Goal: Transaction & Acquisition: Book appointment/travel/reservation

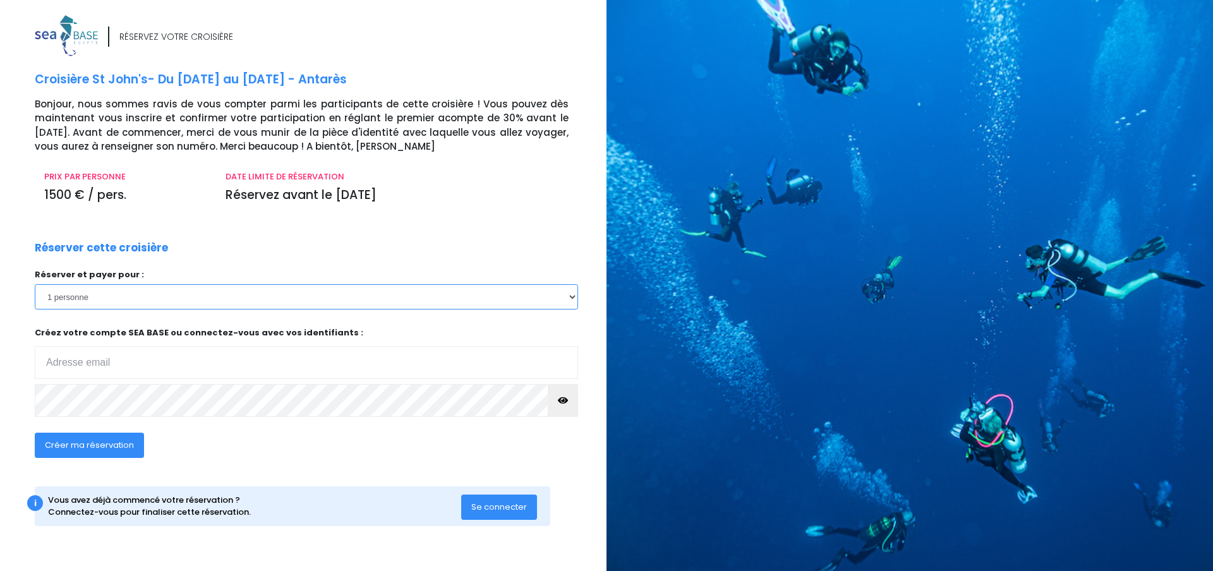
click at [570, 296] on select "1 personne 2 personnes 3 personnes 4 personnes 5 personnes 6 personnes 7 person…" at bounding box center [306, 296] width 543 height 25
select select "2"
click at [35, 284] on select "1 personne 2 personnes 3 personnes 4 personnes 5 personnes 6 personnes 7 person…" at bounding box center [306, 296] width 543 height 25
click at [178, 347] on input "email" at bounding box center [306, 362] width 543 height 33
type input "etienne.dutal@gmail.com"
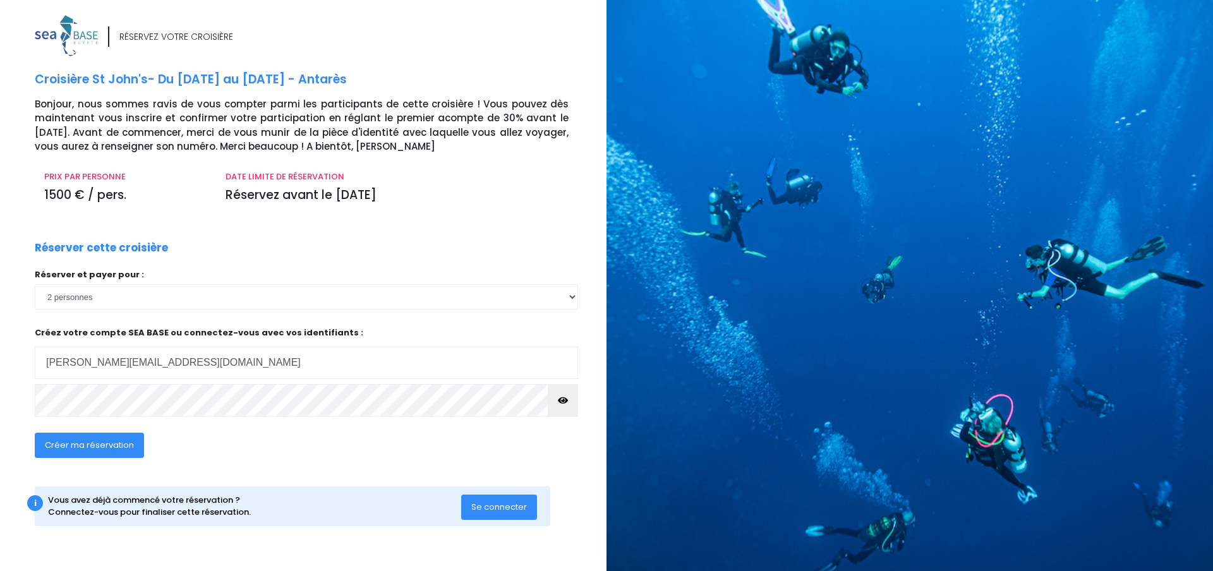
click at [566, 401] on icon "button" at bounding box center [563, 401] width 10 height 0
click at [548, 384] on button "button" at bounding box center [563, 400] width 30 height 33
click at [107, 467] on div "Créer ma réservation" at bounding box center [89, 453] width 128 height 41
click at [126, 453] on button "Créer ma réservation" at bounding box center [89, 445] width 109 height 25
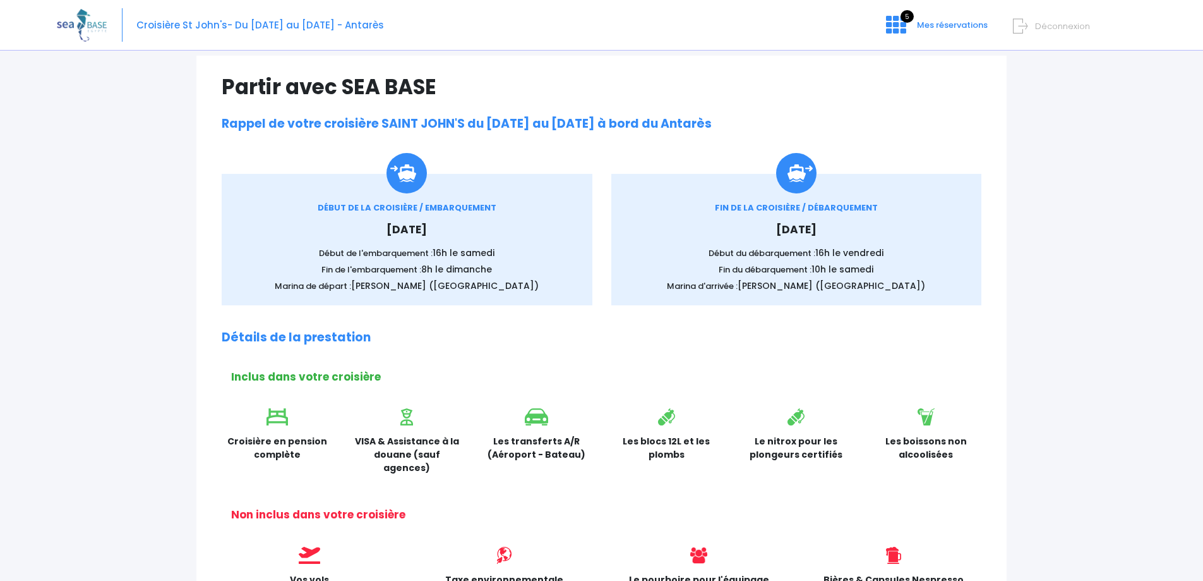
scroll to position [77, 0]
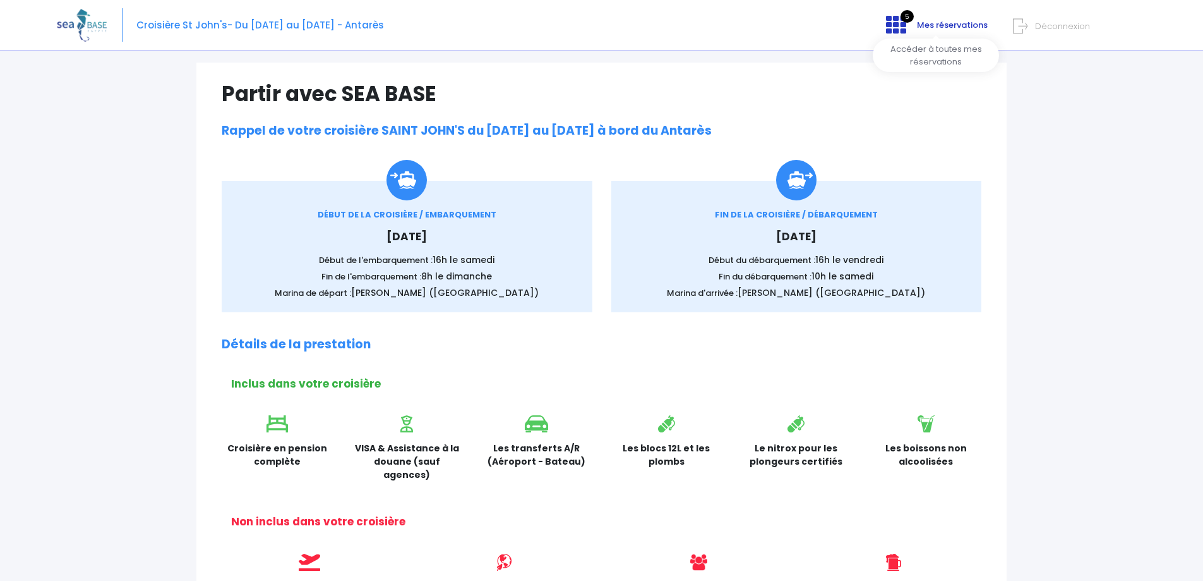
click at [927, 23] on span "Mes réservations" at bounding box center [952, 25] width 71 height 12
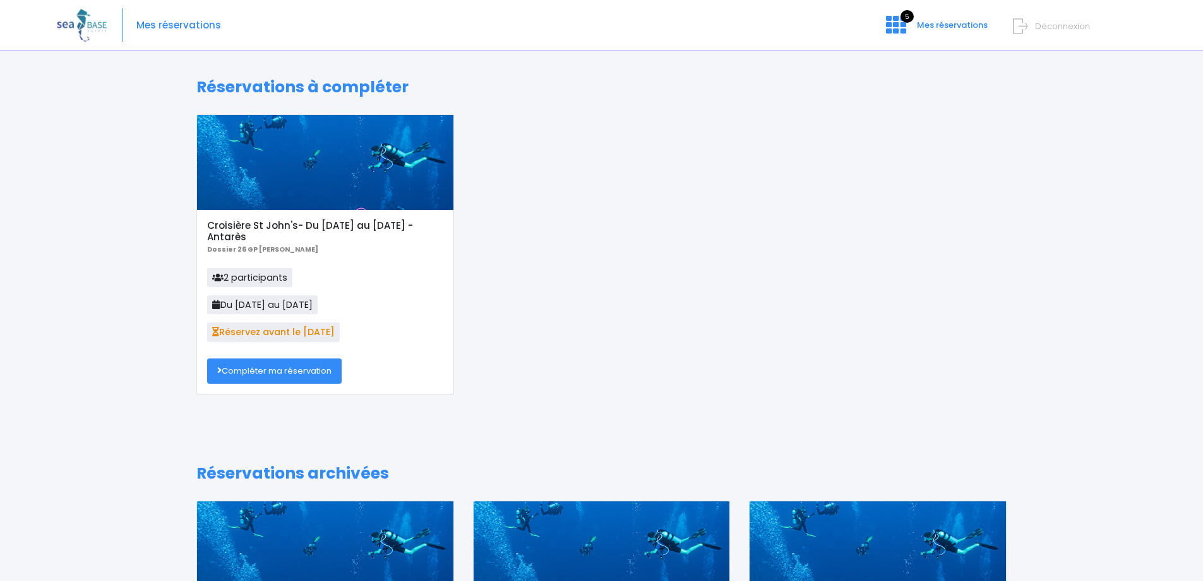
click at [271, 365] on link "Compléter ma réservation" at bounding box center [274, 370] width 135 height 25
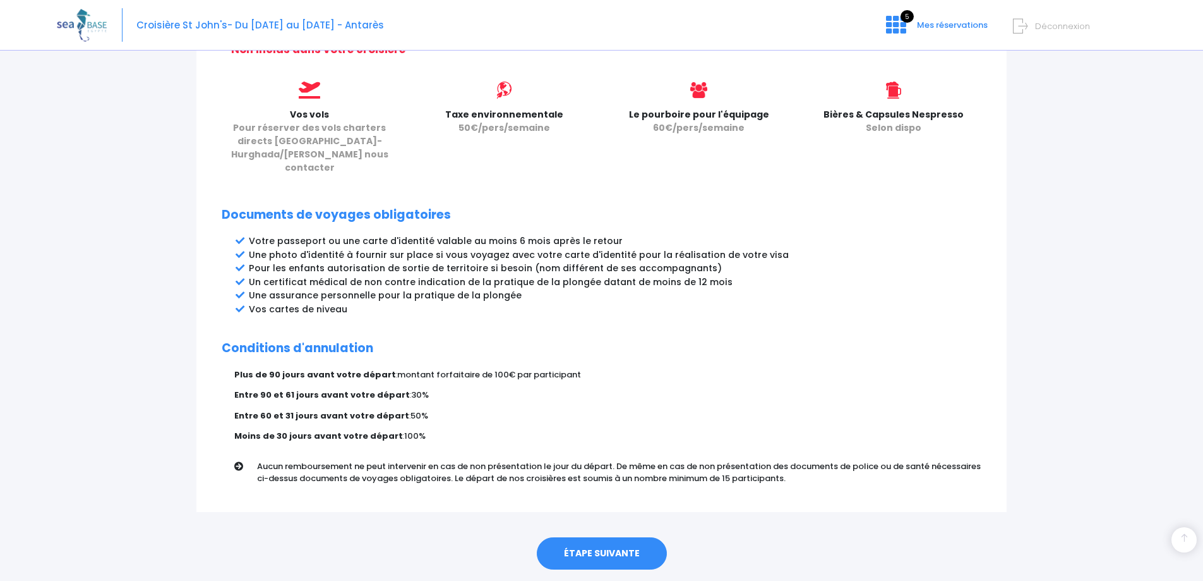
scroll to position [562, 0]
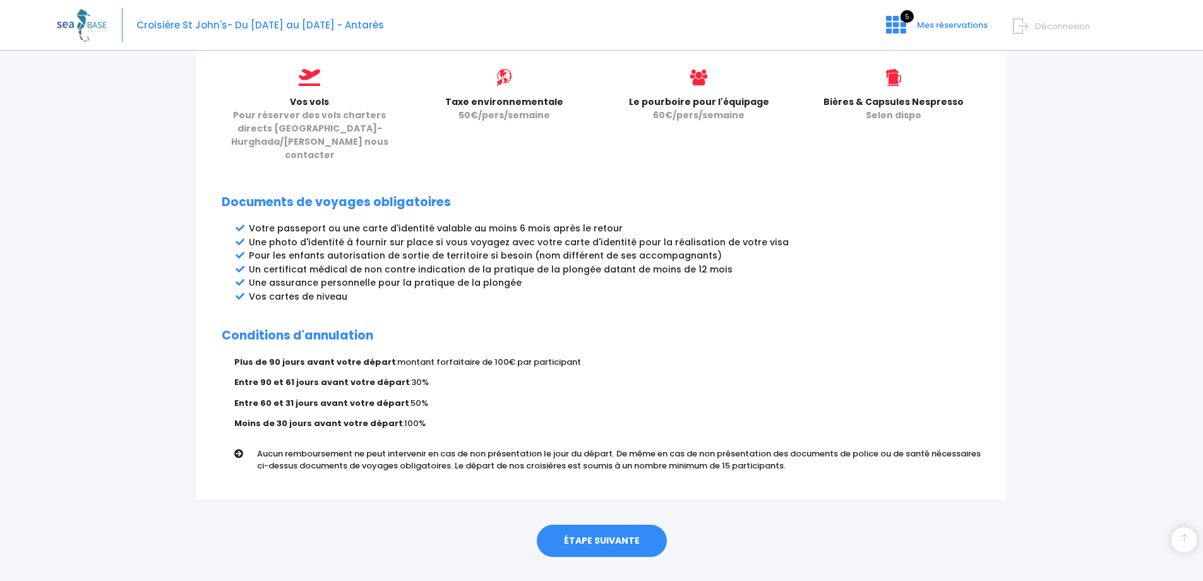
click at [604, 524] on link "ÉTAPE SUIVANTE" at bounding box center [602, 540] width 130 height 33
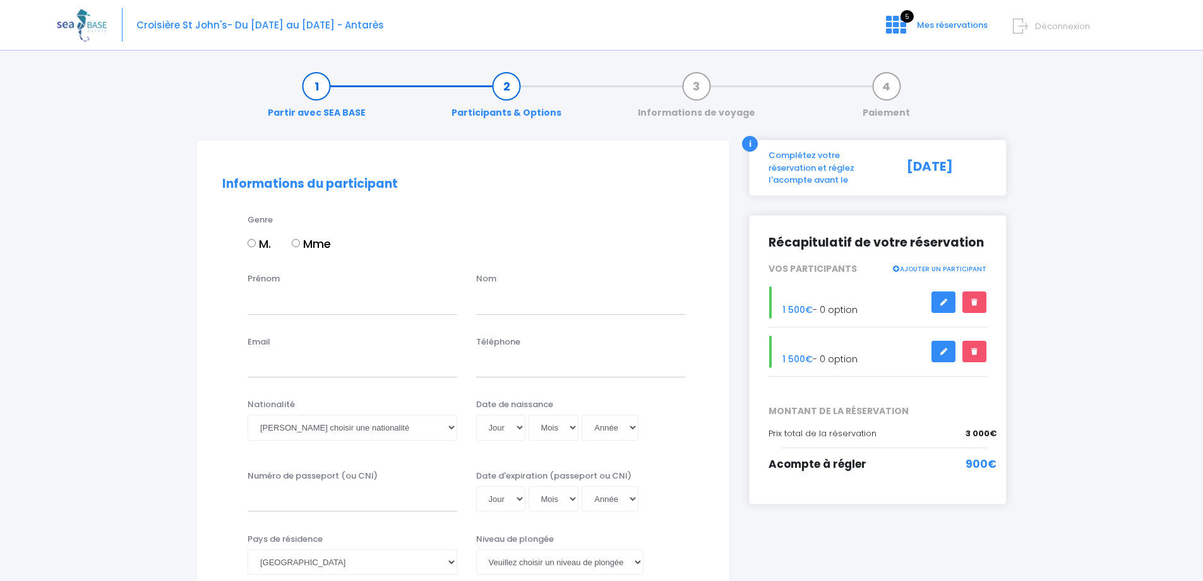
click at [255, 243] on input "M." at bounding box center [252, 243] width 8 height 8
radio input "true"
click at [283, 308] on input "Prénom" at bounding box center [353, 301] width 210 height 25
type input "[PERSON_NAME]"
type input "DUTAL"
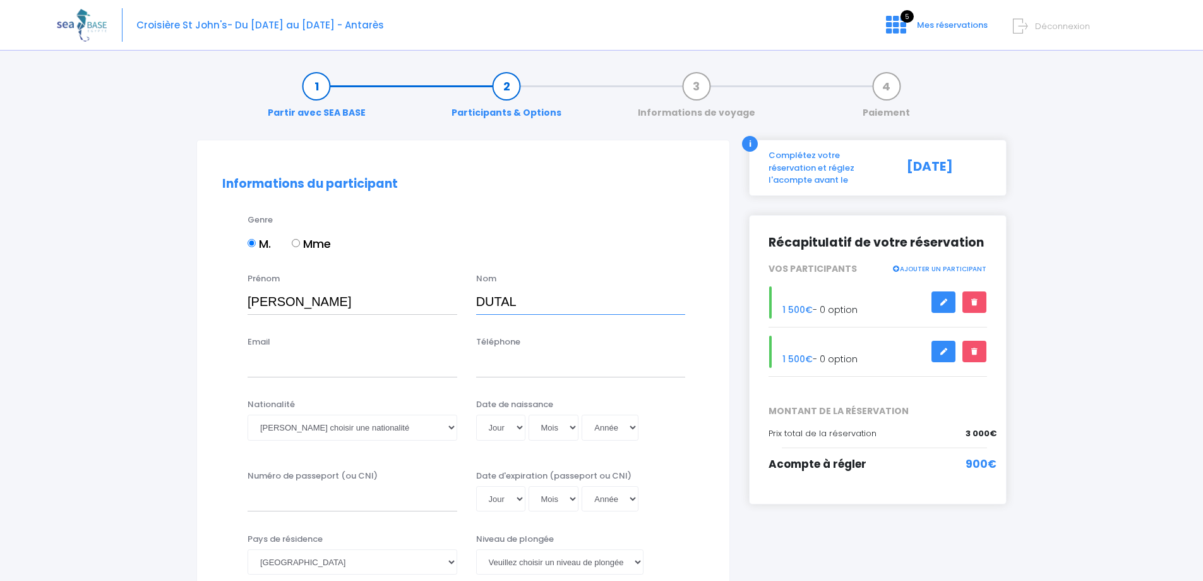
type input "etienne.dutal@gmail.com"
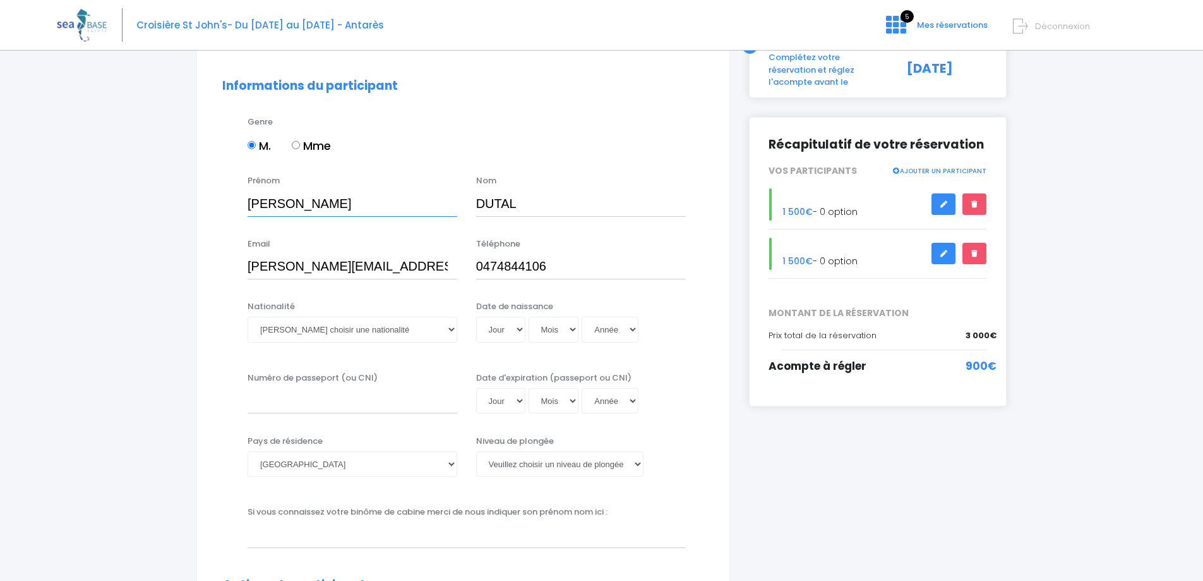
scroll to position [105, 0]
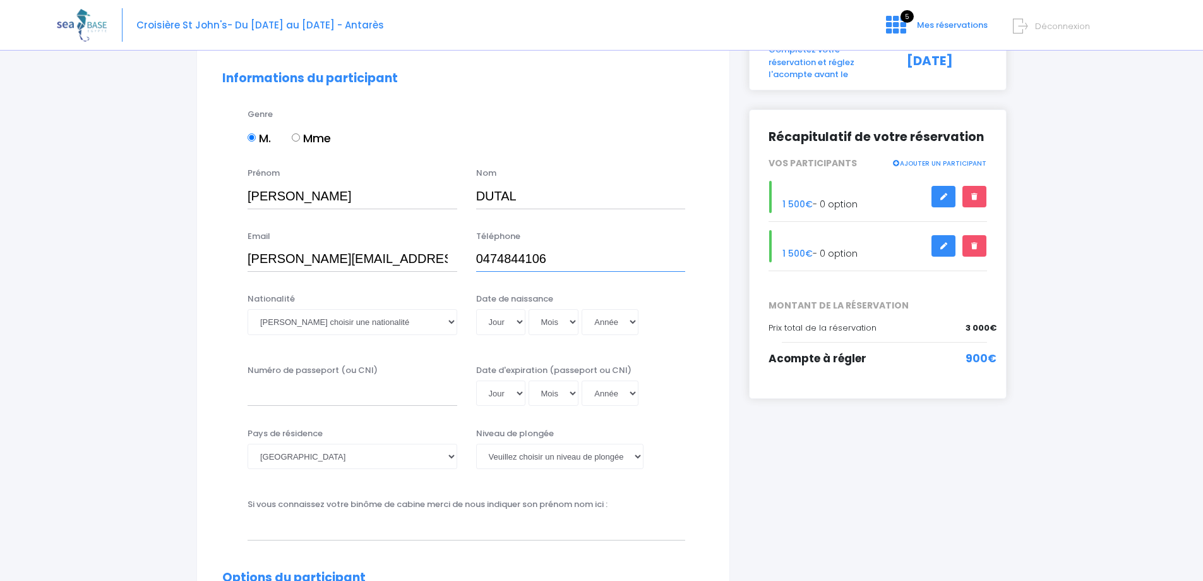
click at [600, 261] on input "0474844106" at bounding box center [581, 258] width 210 height 25
type input "0678390407"
click at [428, 328] on select "Veuillez choisir une nationalité [DEMOGRAPHIC_DATA] Algerienne Allemande [GEOGR…" at bounding box center [353, 321] width 210 height 25
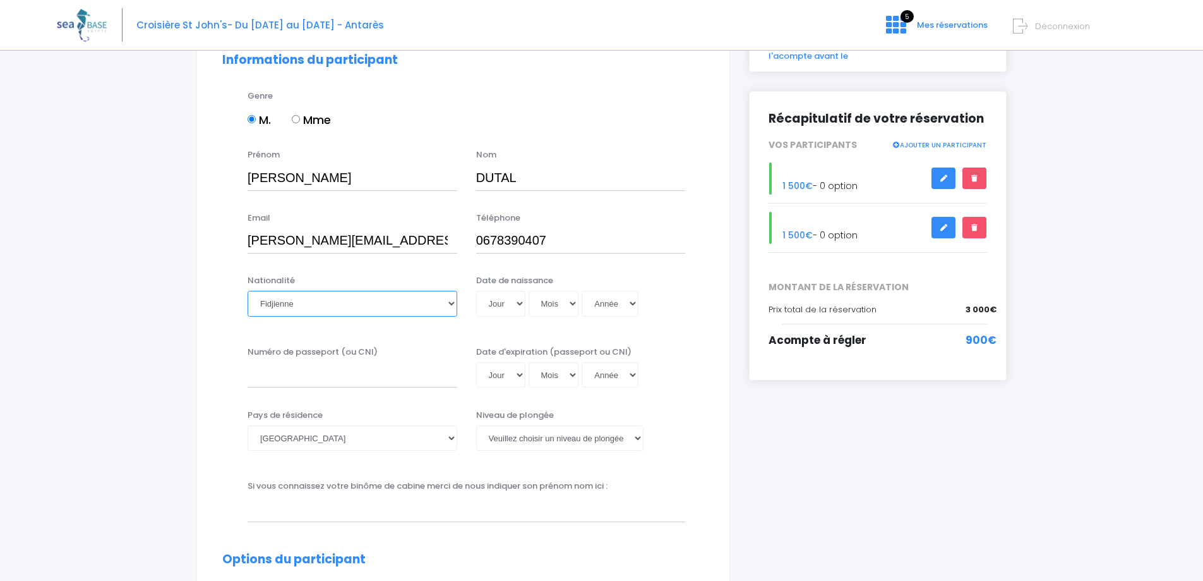
scroll to position [126, 0]
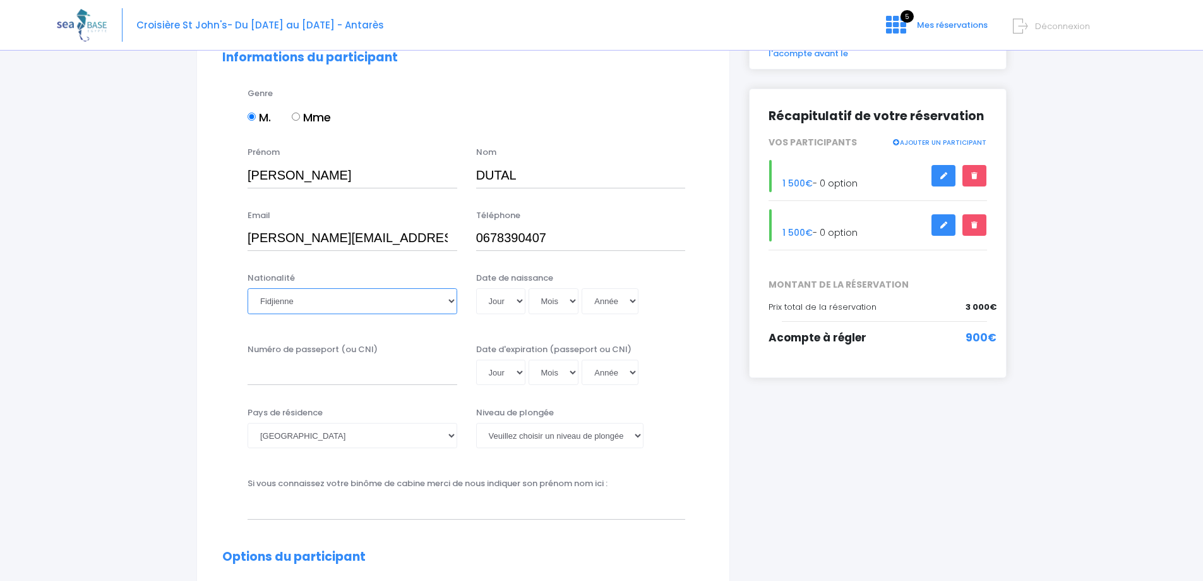
click at [441, 302] on select "Veuillez choisir une nationalité [DEMOGRAPHIC_DATA] Algerienne Allemande [GEOGR…" at bounding box center [353, 300] width 210 height 25
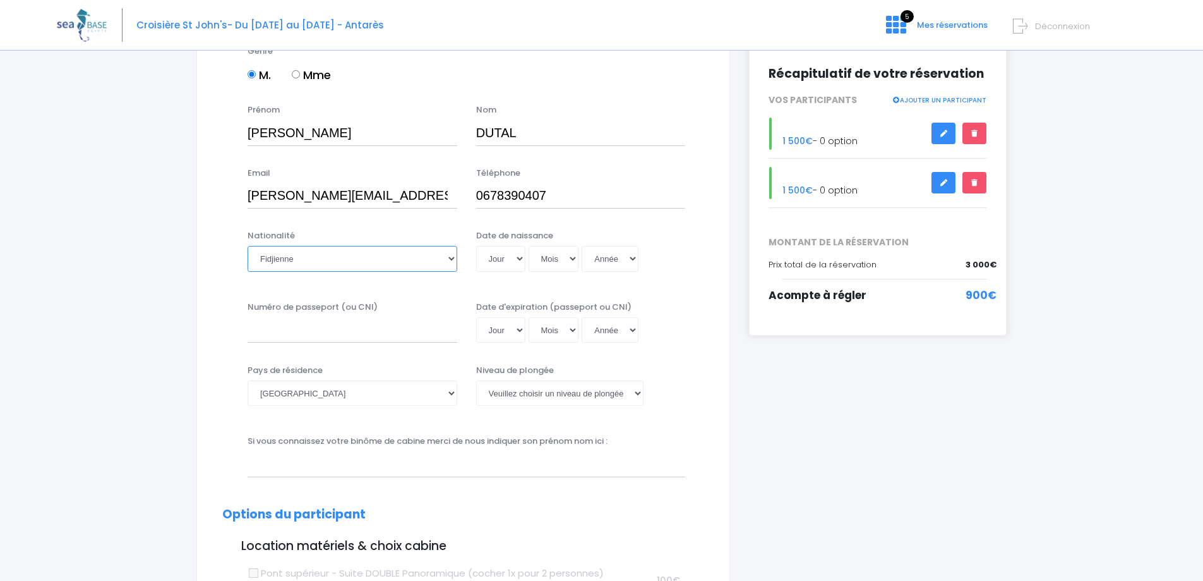
scroll to position [147, 0]
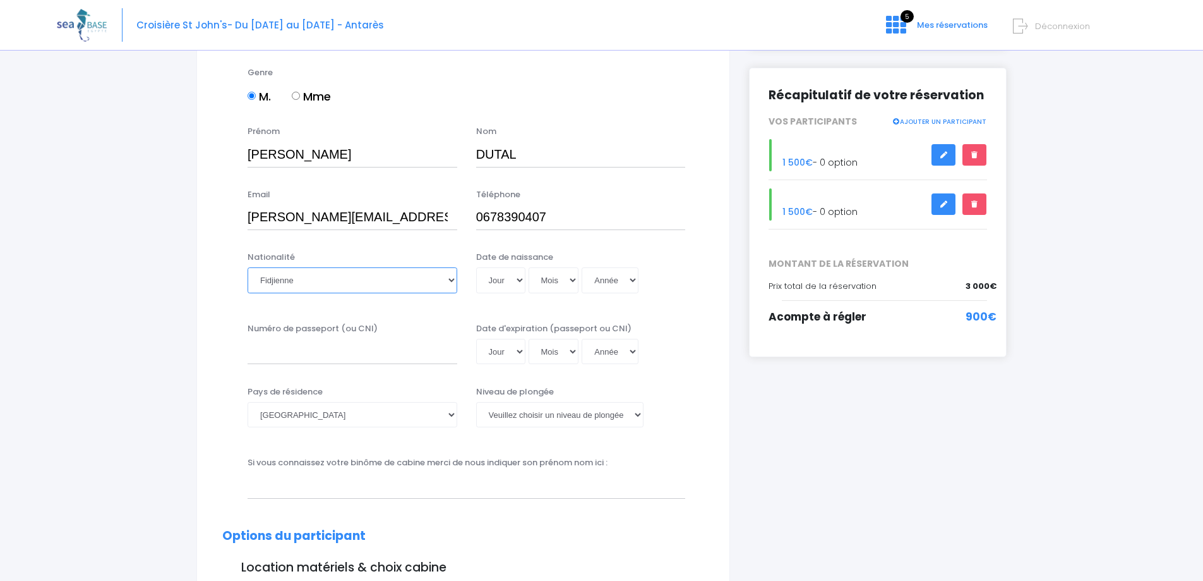
click at [448, 282] on select "Veuillez choisir une nationalité Afghane Albanaise Algerienne Allemande America…" at bounding box center [353, 279] width 210 height 25
select select "Française"
click at [248, 267] on select "Veuillez choisir une nationalité Afghane Albanaise Algerienne Allemande America…" at bounding box center [353, 279] width 210 height 25
click at [521, 281] on select "Jour 01 02 03 04 05 06 07 08 09 10 11 12 13 14 15 16 17 18 19 20 21 22 23 24 25…" at bounding box center [500, 279] width 49 height 25
select select "02"
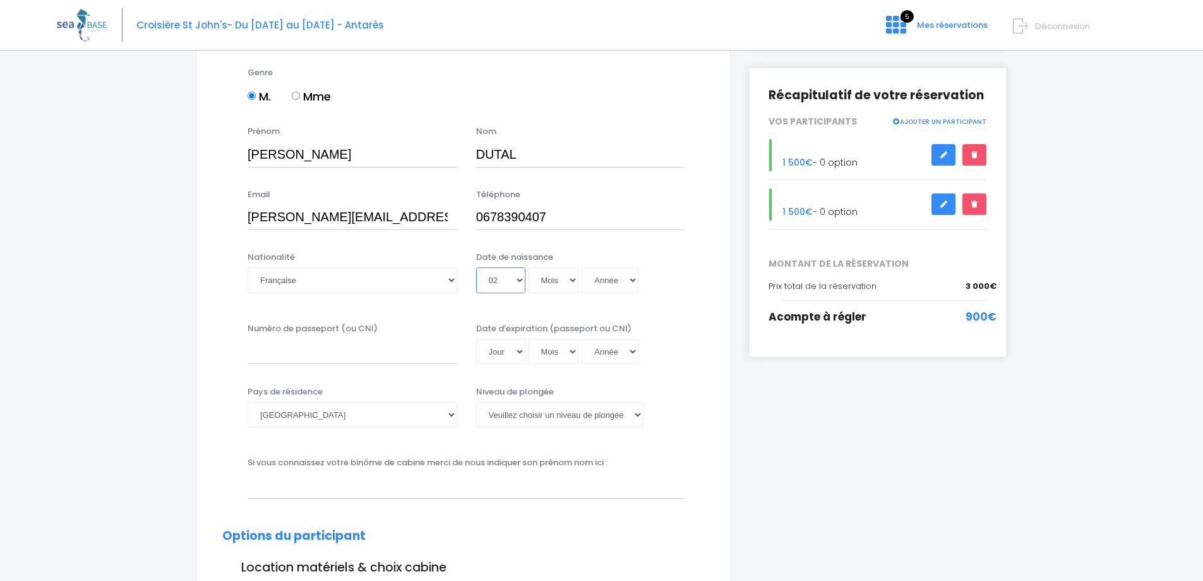
click at [476, 267] on select "Jour 01 02 03 04 05 06 07 08 09 10 11 12 13 14 15 16 17 18 19 20 21 22 23 24 25…" at bounding box center [500, 279] width 49 height 25
click at [558, 281] on select "Mois 01 02 03 04 05 06 07 08 09 10 11 12" at bounding box center [554, 279] width 51 height 25
select select "12"
click at [529, 267] on select "Mois 01 02 03 04 05 06 07 08 09 10 11 12" at bounding box center [554, 279] width 51 height 25
click at [629, 280] on select "Année 2045 2044 2043 2042 2041 2040 2039 2038 2037 2036 2035 2034 2033 2032 203…" at bounding box center [610, 279] width 57 height 25
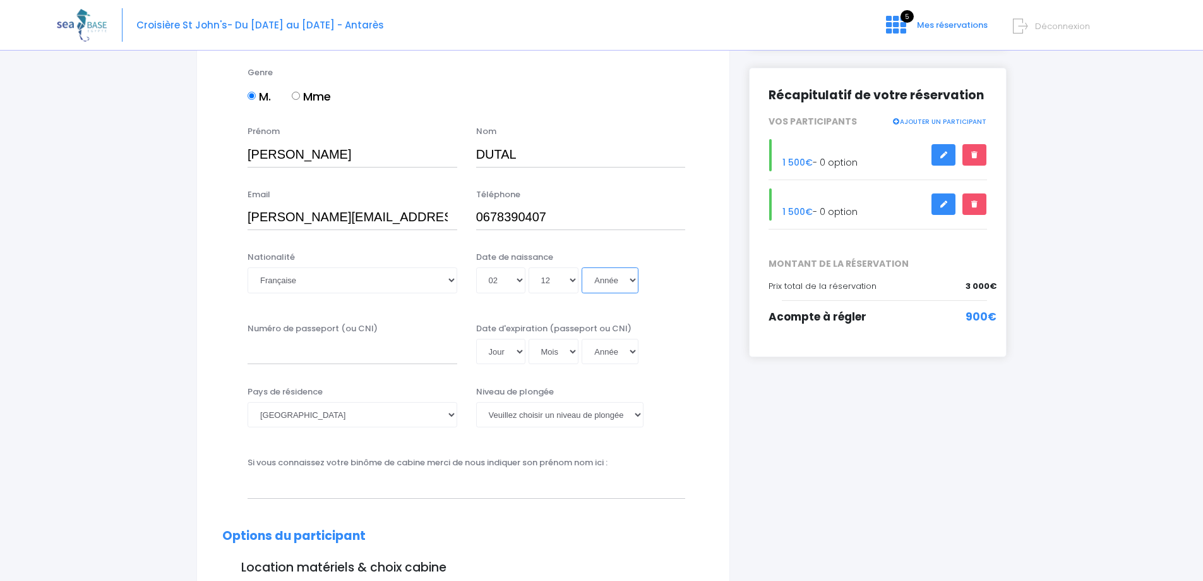
select select "1970"
click at [582, 267] on select "Année 2045 2044 2043 2042 2041 2040 2039 2038 2037 2036 2035 2034 2033 2032 203…" at bounding box center [610, 279] width 57 height 25
type input "1970-12-02"
click at [297, 342] on input "Numéro de passeport (ou CNI)" at bounding box center [353, 351] width 210 height 25
click at [299, 356] on input "Numéro de passeport (ou CNI)" at bounding box center [353, 351] width 210 height 25
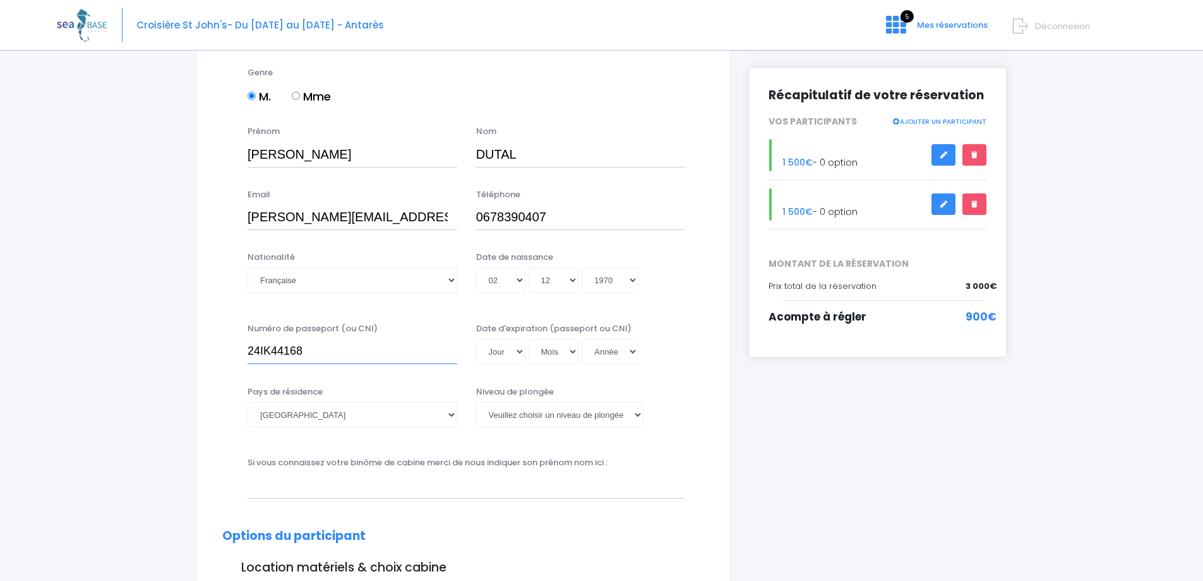
type input "24IK44168"
click at [521, 348] on select "Jour 01 02 03 04 05 06 07 08 09 10 11 12 13 14 15 16 17 18 19 20 21 22 23 24 25…" at bounding box center [500, 351] width 49 height 25
select select "05"
click at [476, 339] on select "Jour 01 02 03 04 05 06 07 08 09 10 11 12 13 14 15 16 17 18 19 20 21 22 23 24 25…" at bounding box center [500, 351] width 49 height 25
click at [576, 351] on select "Mois 01 02 03 04 05 06 07 08 09 10 11 12" at bounding box center [554, 351] width 51 height 25
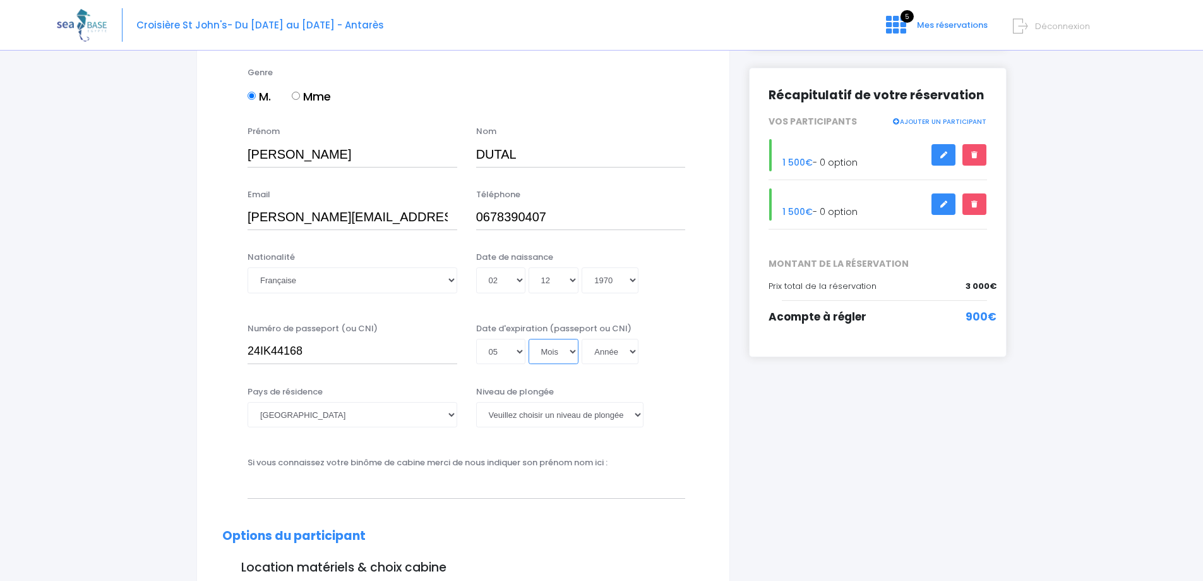
select select "12"
click at [529, 339] on select "Mois 01 02 03 04 05 06 07 08 09 10 11 12" at bounding box center [554, 351] width 51 height 25
click at [633, 352] on select "Année 2045 2044 2043 2042 2041 2040 2039 2038 2037 2036 2035 2034 2033 2032 203…" at bounding box center [610, 351] width 57 height 25
select select "2034"
click at [582, 339] on select "Année 2045 2044 2043 2042 2041 2040 2039 2038 2037 2036 2035 2034 2033 2032 203…" at bounding box center [610, 351] width 57 height 25
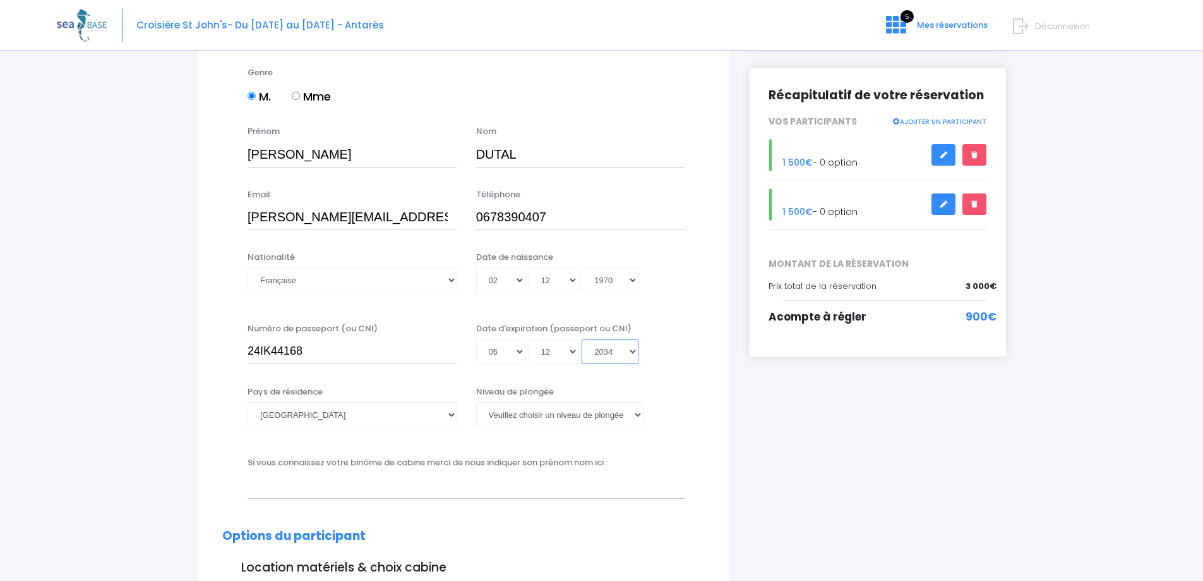
type input "2034-12-05"
click at [632, 413] on select "Veuillez choisir un niveau de plongée Non plongeur Junior OW diver Adventure OW…" at bounding box center [559, 414] width 167 height 25
select select "N3"
click at [476, 402] on select "Veuillez choisir un niveau de plongée Non plongeur Junior OW diver Adventure OW…" at bounding box center [559, 414] width 167 height 25
click at [624, 464] on div "Si vous connaissez votre binôme de cabine merci de nous indiquer son prénom nom…" at bounding box center [466, 477] width 457 height 42
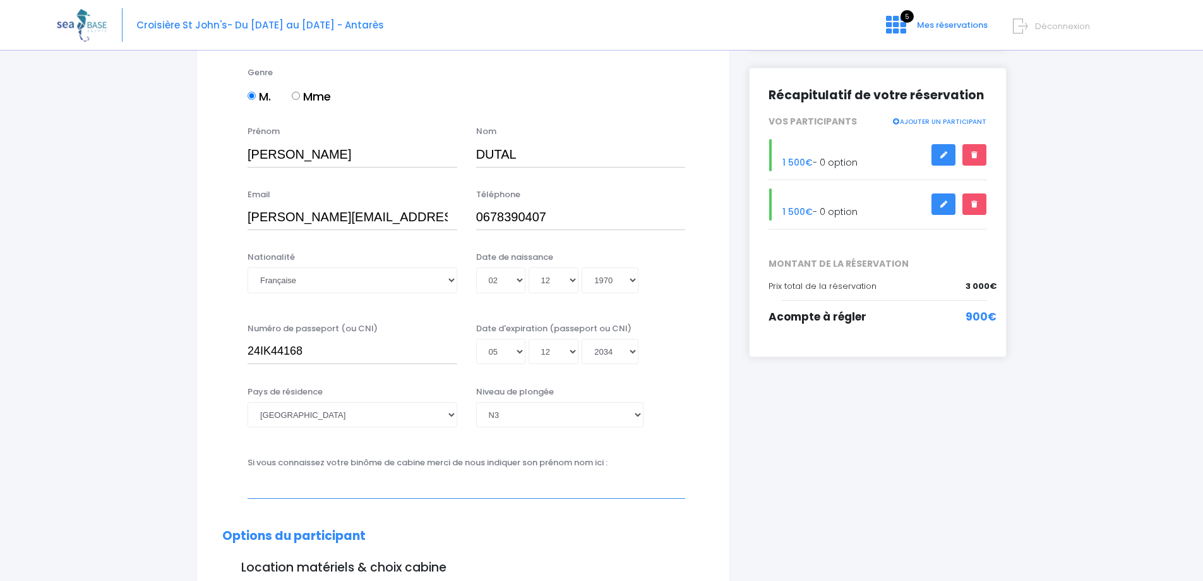
click at [281, 486] on input "text" at bounding box center [467, 485] width 438 height 25
type input "M"
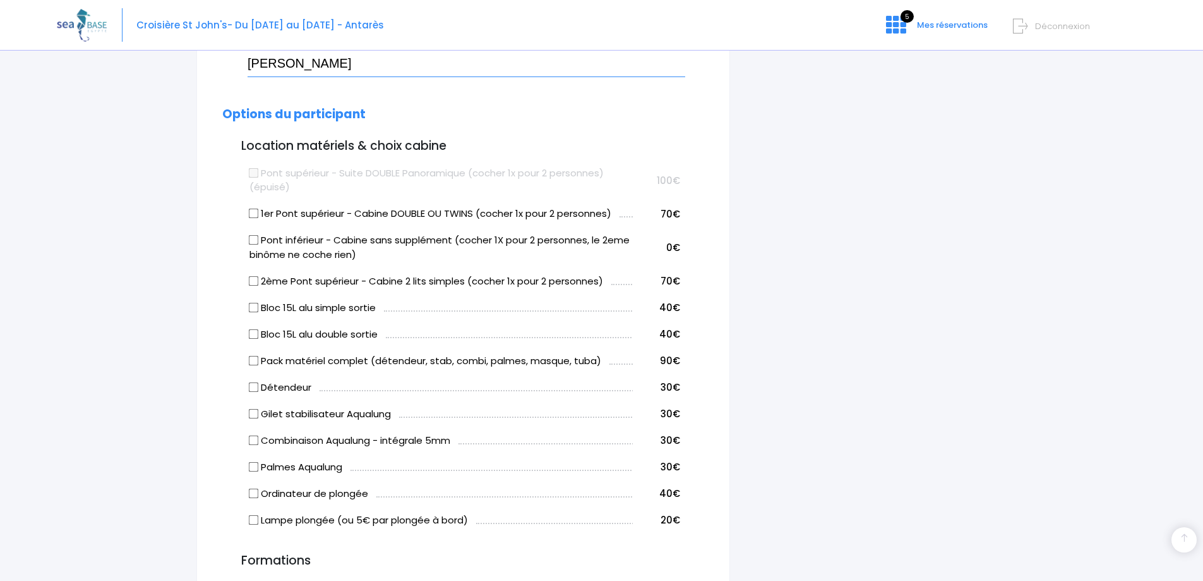
scroll to position [589, 0]
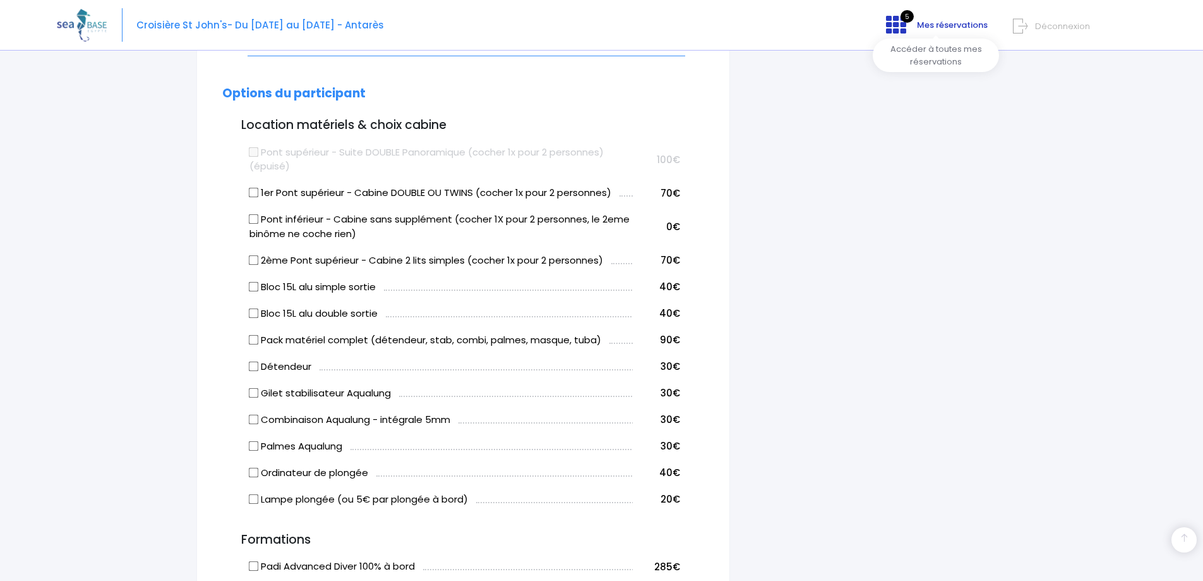
type input "AGNÈS"
click at [900, 27] on icon at bounding box center [896, 25] width 20 height 20
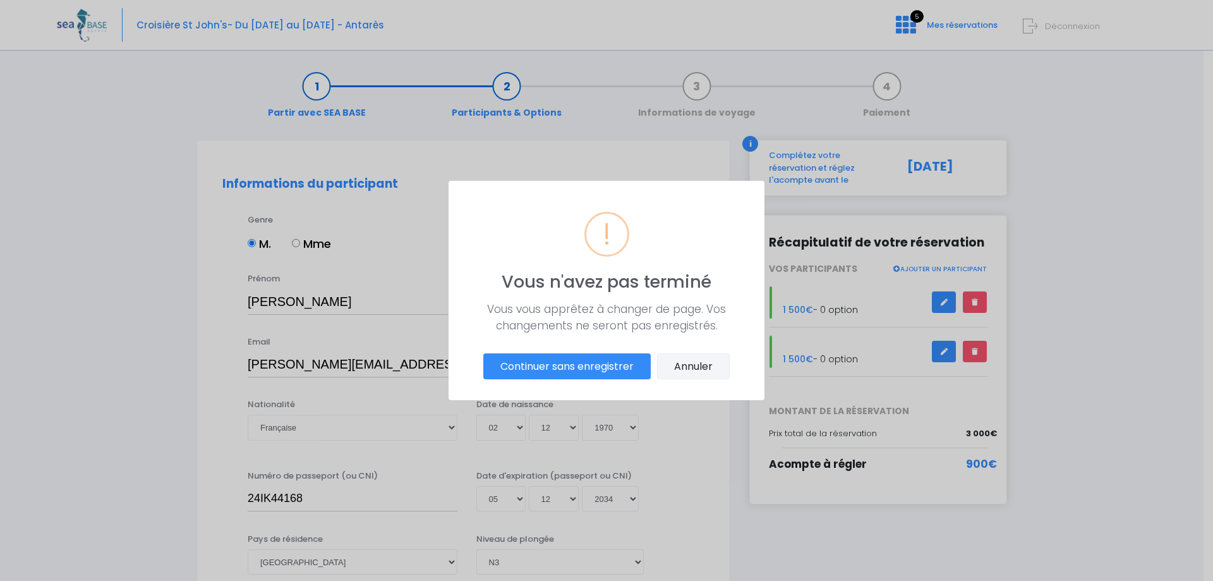
click at [680, 370] on button "Annuler" at bounding box center [693, 366] width 73 height 27
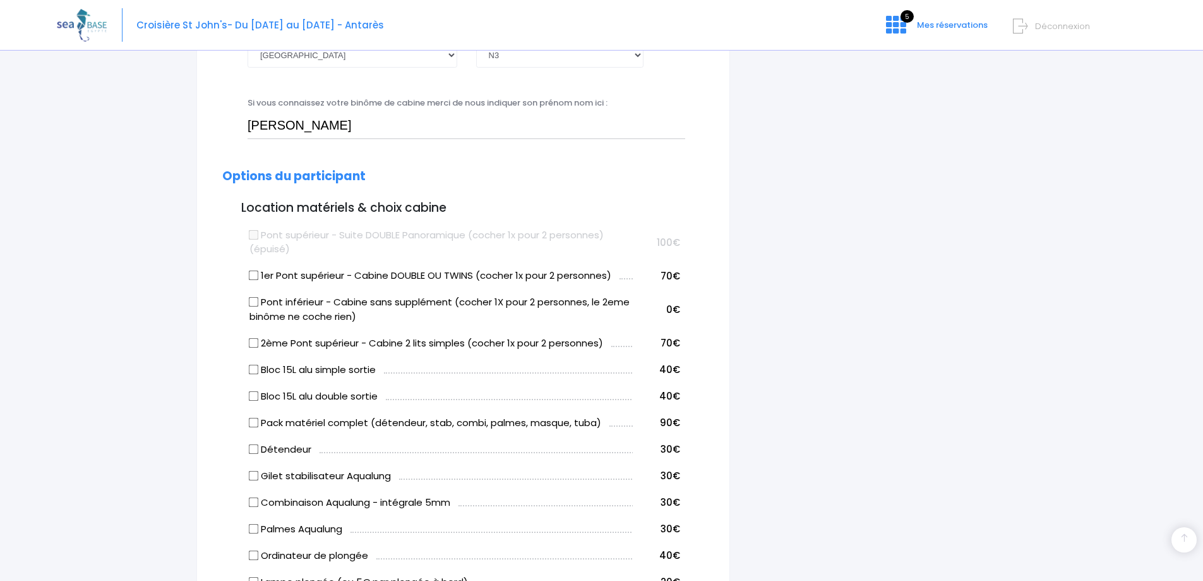
scroll to position [505, 0]
click at [259, 273] on label "1er Pont supérieur - Cabine DOUBLE OU TWINS (cocher 1x pour 2 personnes)" at bounding box center [431, 277] width 362 height 15
click at [259, 273] on input "1er Pont supérieur - Cabine DOUBLE OU TWINS (cocher 1x pour 2 personnes)" at bounding box center [254, 277] width 10 height 10
checkbox input "true"
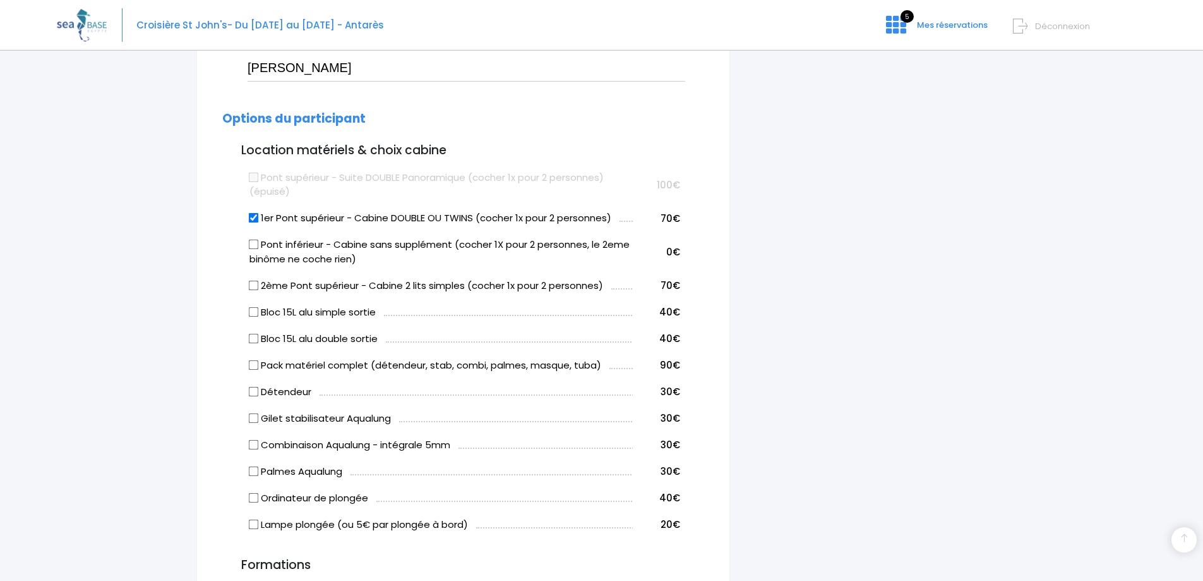
scroll to position [569, 0]
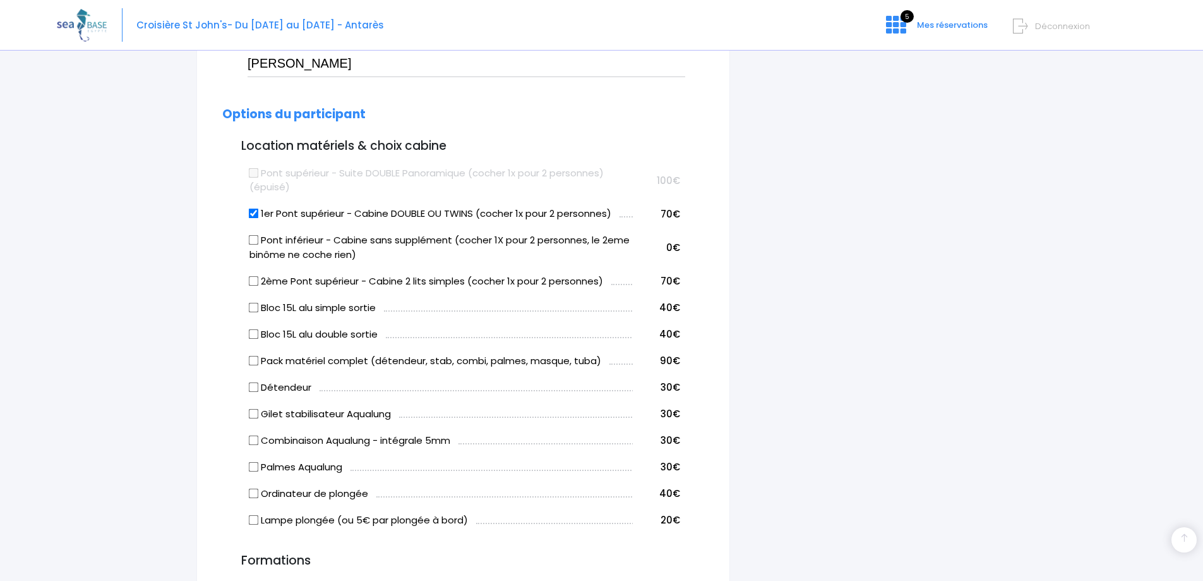
click at [255, 334] on input "Bloc 15L alu double sortie" at bounding box center [254, 333] width 10 height 10
checkbox input "true"
click at [252, 309] on input "Bloc 15L alu simple sortie" at bounding box center [254, 307] width 10 height 10
checkbox input "true"
click at [251, 335] on input "Bloc 15L alu double sortie" at bounding box center [254, 333] width 10 height 10
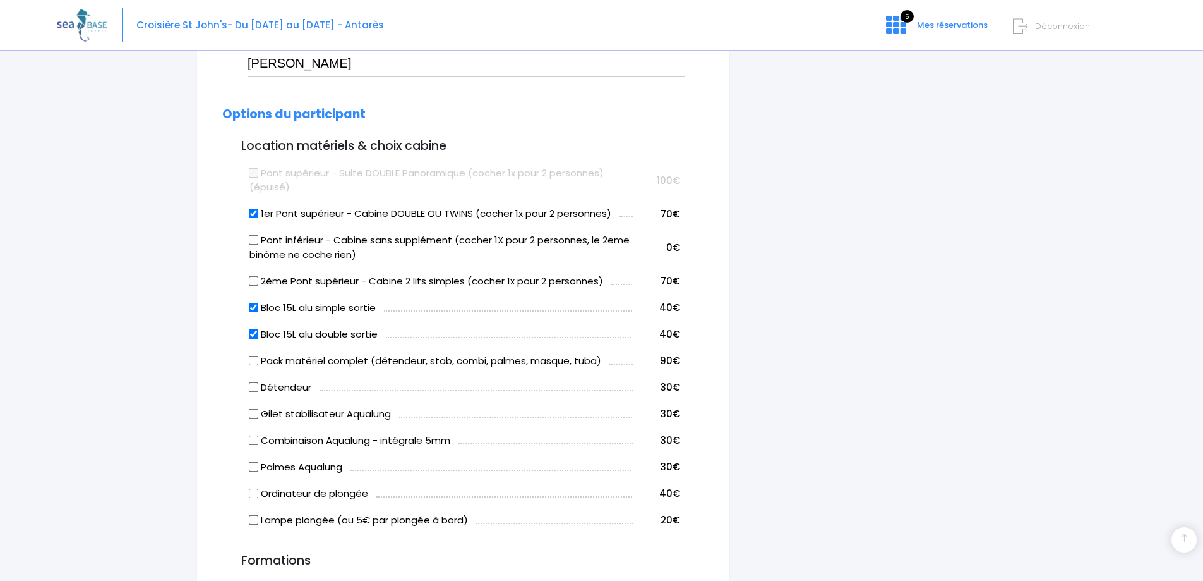
checkbox input "false"
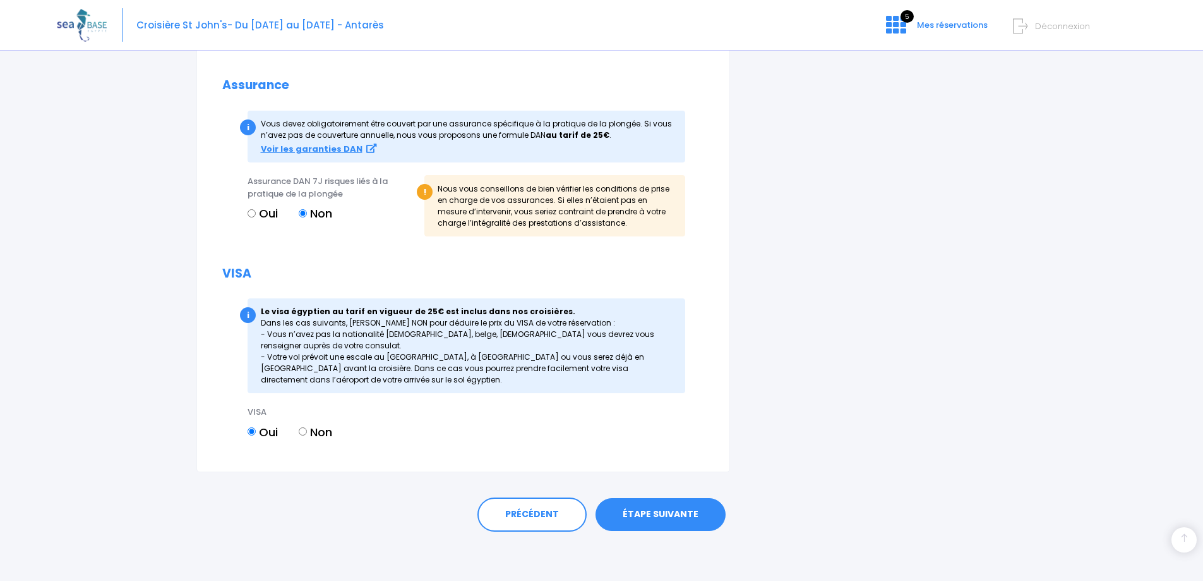
scroll to position [1328, 0]
click at [665, 511] on link "ÉTAPE SUIVANTE" at bounding box center [661, 513] width 130 height 33
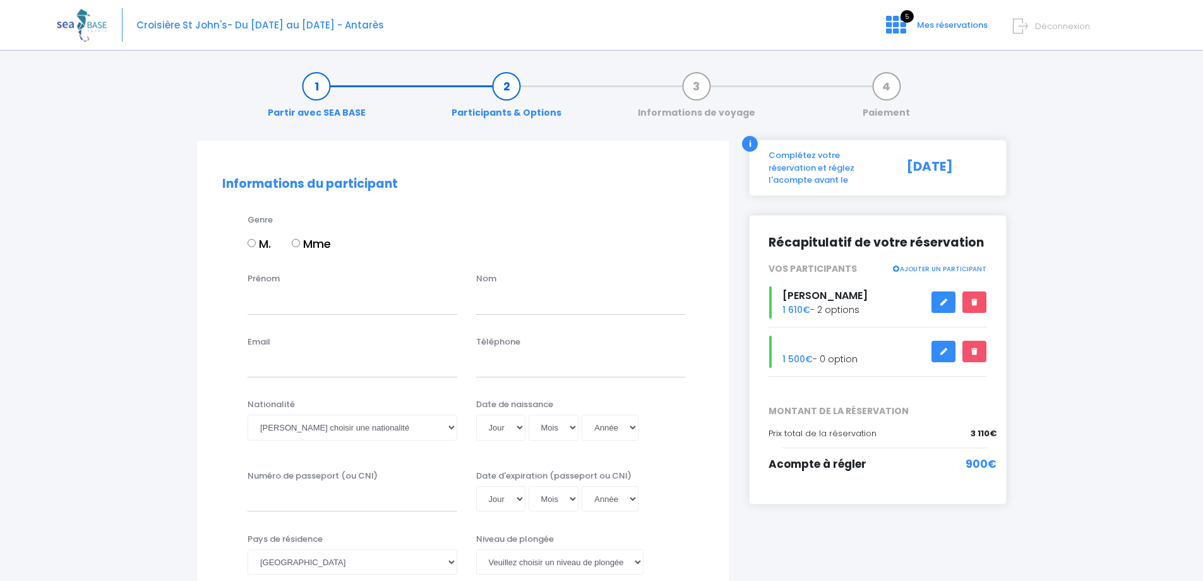
click at [299, 241] on input "Mme" at bounding box center [296, 243] width 8 height 8
radio input "true"
click at [299, 299] on input "Prénom" at bounding box center [353, 301] width 210 height 25
type input "[PERSON_NAME]"
click at [502, 306] on input "text" at bounding box center [581, 301] width 210 height 25
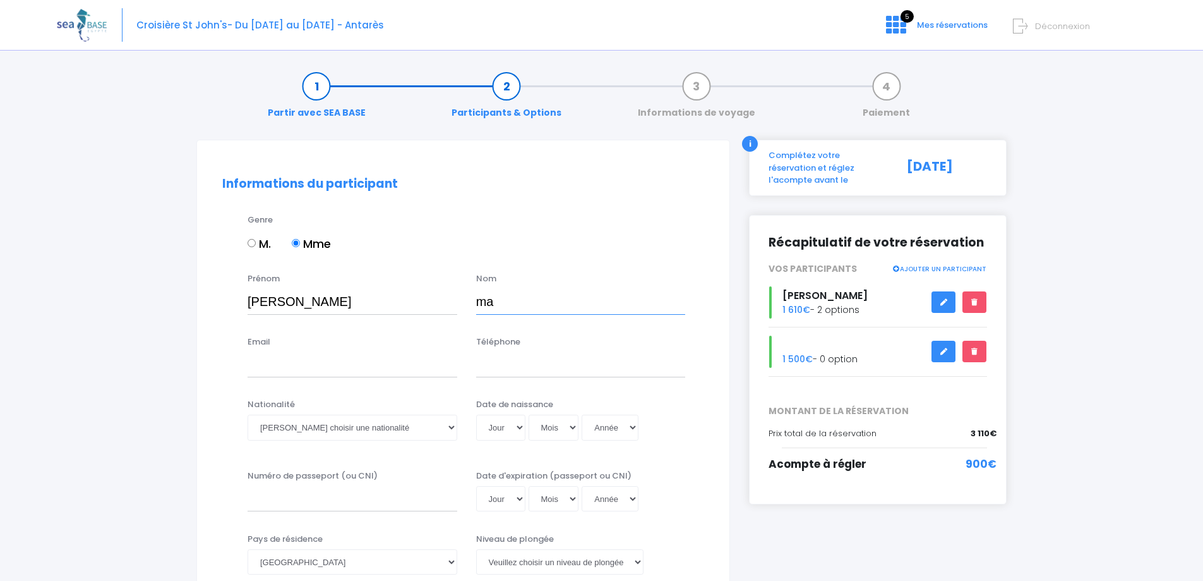
type input "m"
type input "MABILON"
click at [274, 366] on input "Email" at bounding box center [353, 364] width 210 height 25
type input "agnes.dutal@gmail.com"
click at [567, 355] on input "Téléphone" at bounding box center [581, 364] width 210 height 25
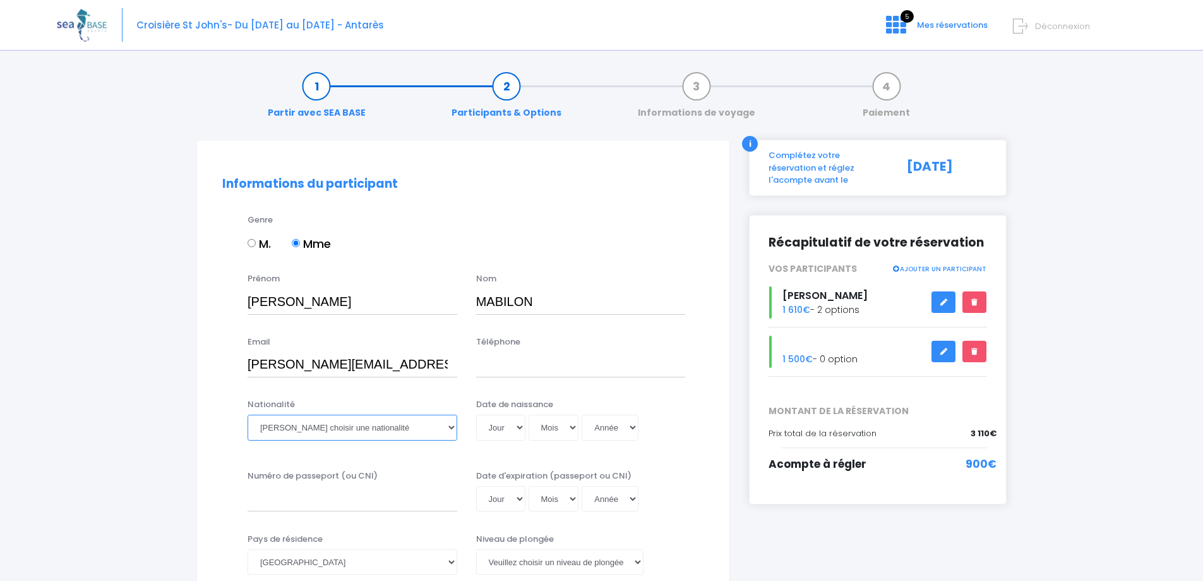
click at [316, 432] on select "Veuillez choisir une nationalité Afghane Albanaise Algerienne Allemande America…" at bounding box center [353, 426] width 210 height 25
select select "Française"
click at [248, 414] on select "Veuillez choisir une nationalité Afghane Albanaise Algerienne Allemande America…" at bounding box center [353, 426] width 210 height 25
click at [519, 420] on select "Jour 01 02 03 04 05 06 07 08 09 10 11 12 13 14 15 16 17 18 19 20 21 22 23 24 25…" at bounding box center [500, 426] width 49 height 25
select select "26"
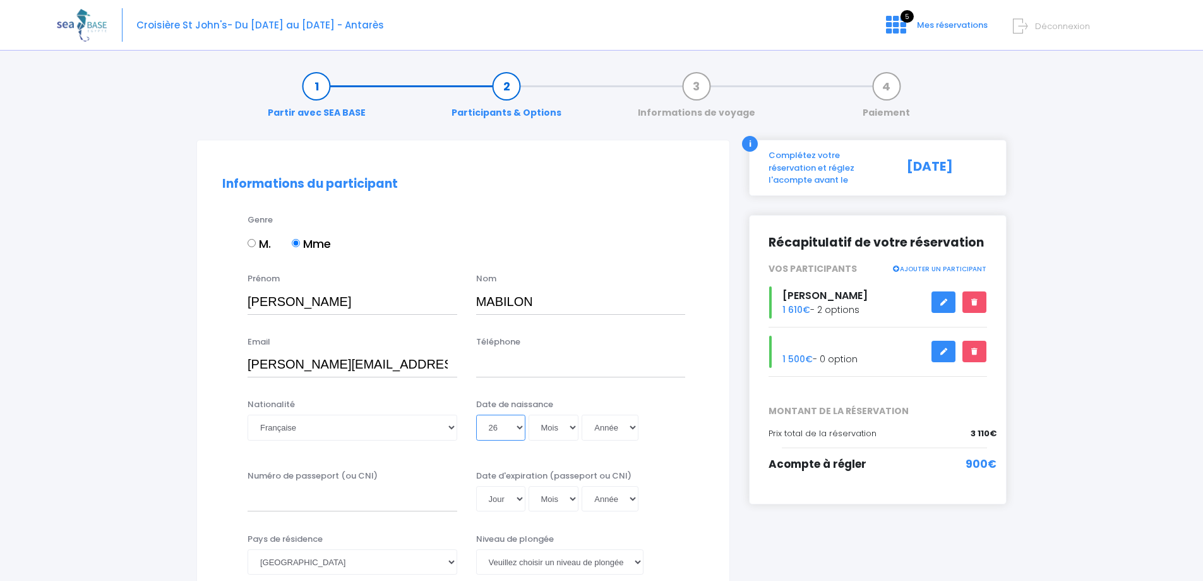
click at [476, 414] on select "Jour 01 02 03 04 05 06 07 08 09 10 11 12 13 14 15 16 17 18 19 20 21 22 23 24 25…" at bounding box center [500, 426] width 49 height 25
click at [579, 429] on div "Jour 01 02 03 04 05 06 07 08 09 10 11 12 13 14 15 16 17 18 19 20 21 22 23 24 25…" at bounding box center [581, 426] width 210 height 25
click at [570, 429] on select "Mois 01 02 03 04 05 06 07 08 09 10 11 12" at bounding box center [554, 426] width 51 height 25
select select "03"
click at [529, 414] on select "Mois 01 02 03 04 05 06 07 08 09 10 11 12" at bounding box center [554, 426] width 51 height 25
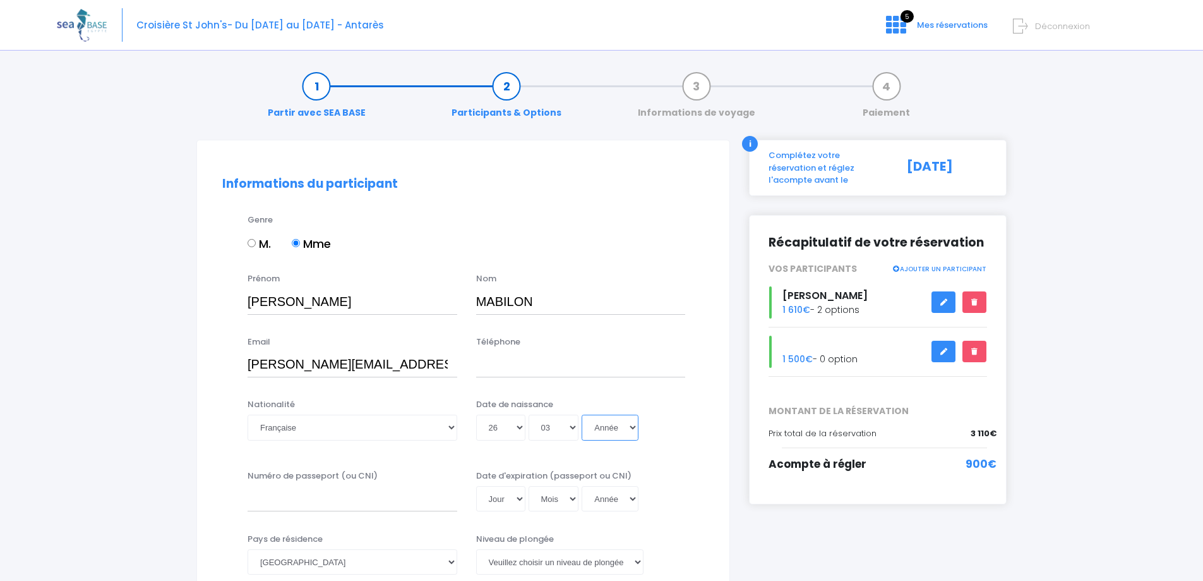
click at [632, 427] on select "Année 2045 2044 2043 2042 2041 2040 2039 2038 2037 2036 2035 2034 2033 2032 203…" at bounding box center [610, 426] width 57 height 25
select select "1972"
click at [582, 414] on select "Année 2045 2044 2043 2042 2041 2040 2039 2038 2037 2036 2035 2034 2033 2032 203…" at bounding box center [610, 426] width 57 height 25
type input "1972-03-26"
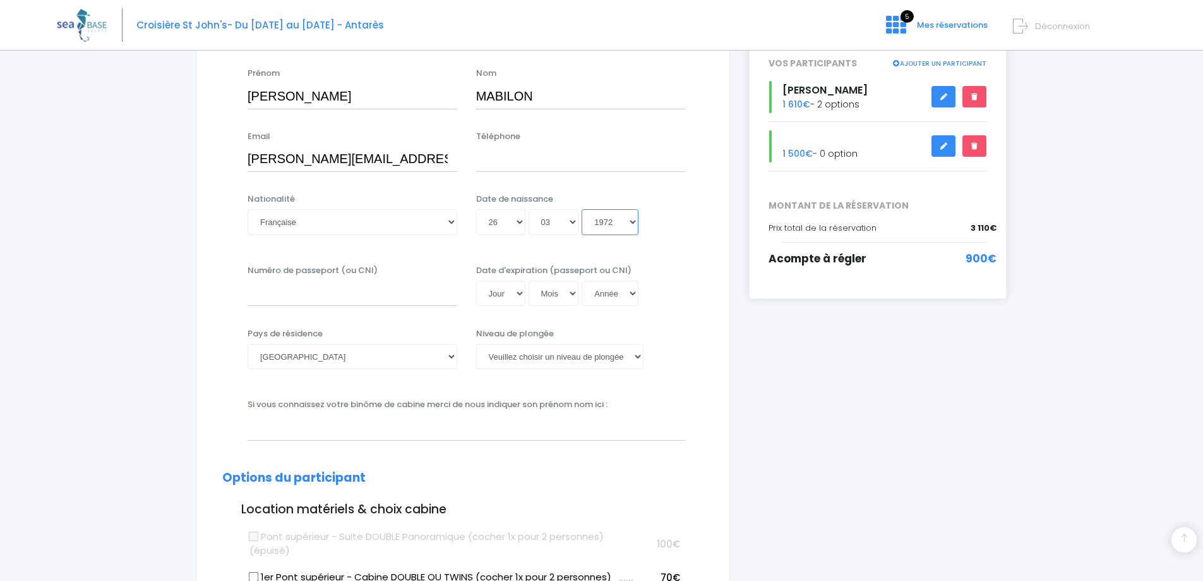
scroll to position [210, 0]
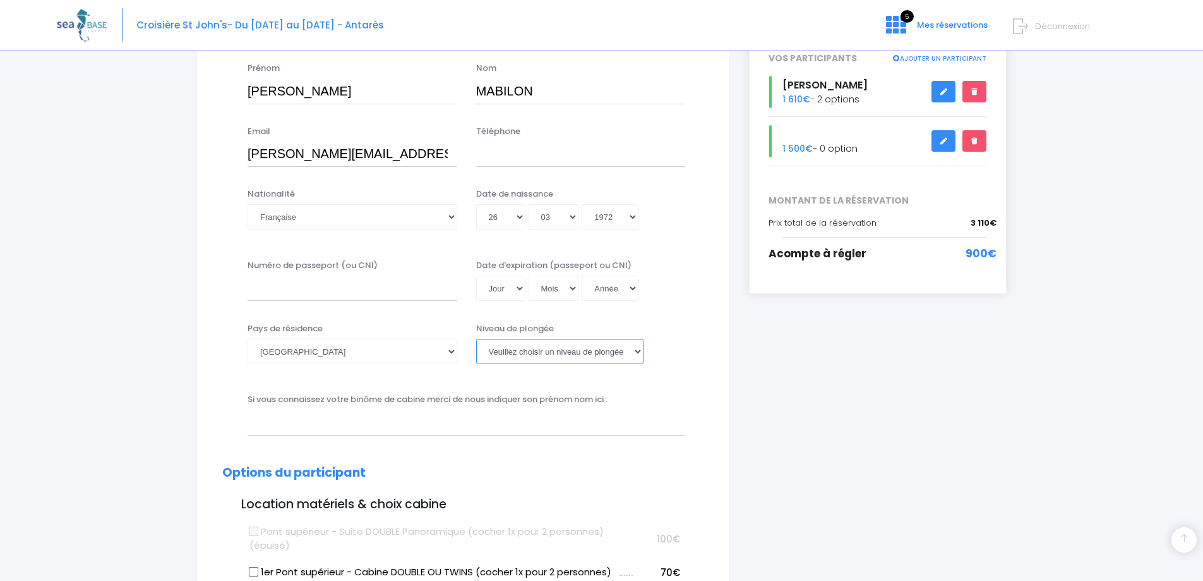
click at [636, 353] on select "Veuillez choisir un niveau de plongée Non plongeur Junior OW diver Adventure OW…" at bounding box center [559, 351] width 167 height 25
select select "Non plongeur"
click at [476, 339] on select "Veuillez choisir un niveau de plongée Non plongeur Junior OW diver Adventure OW…" at bounding box center [559, 351] width 167 height 25
click at [325, 418] on input "text" at bounding box center [467, 421] width 438 height 25
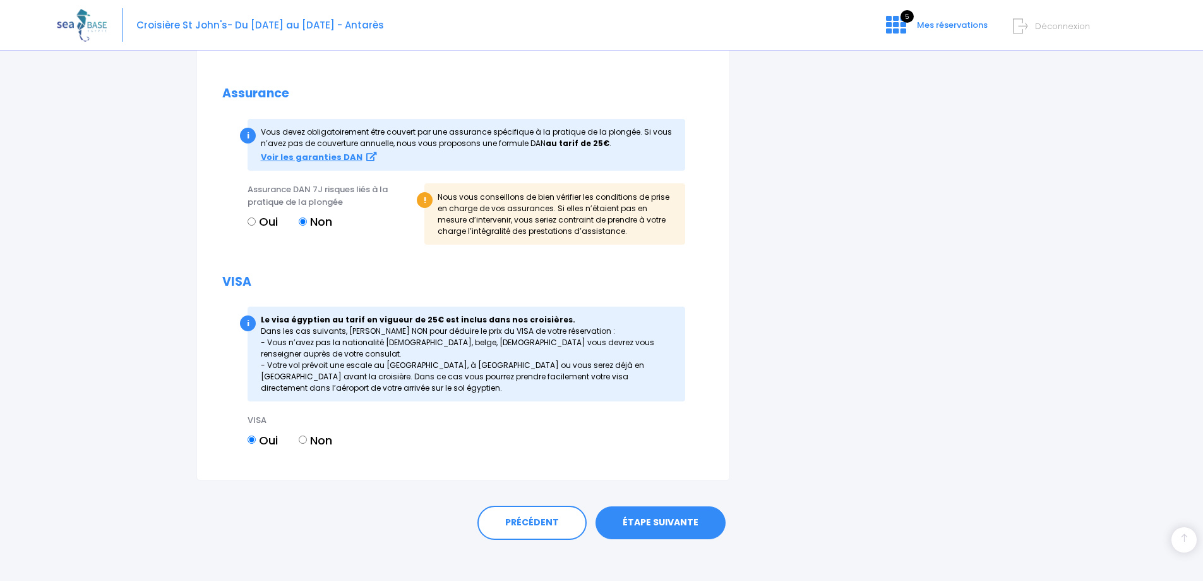
scroll to position [1327, 0]
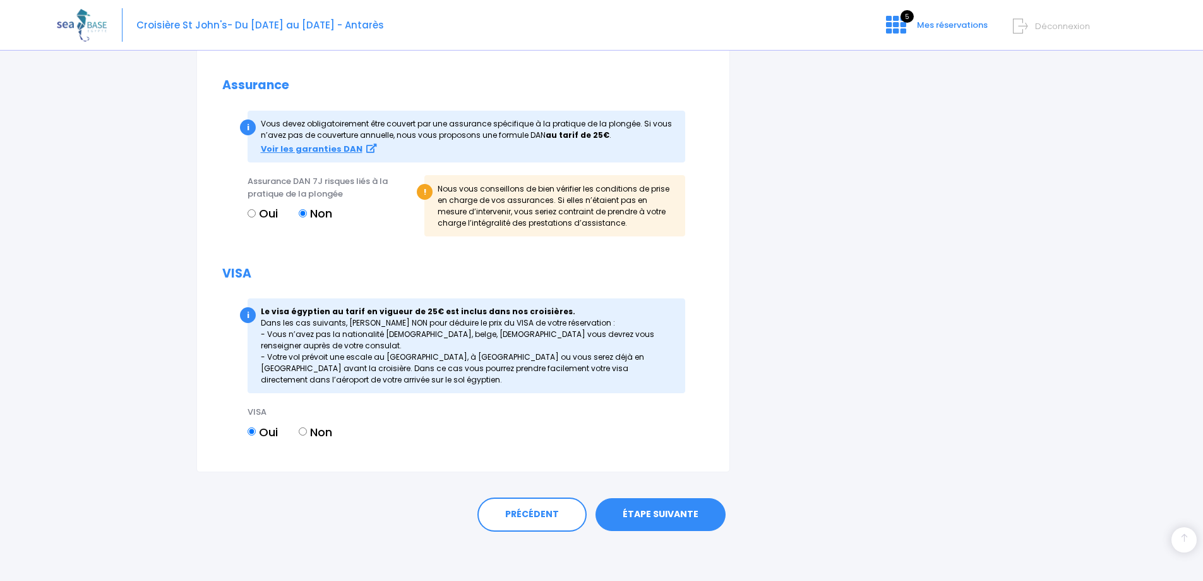
type input "[PERSON_NAME]"
click at [653, 512] on link "ÉTAPE SUIVANTE" at bounding box center [661, 514] width 130 height 33
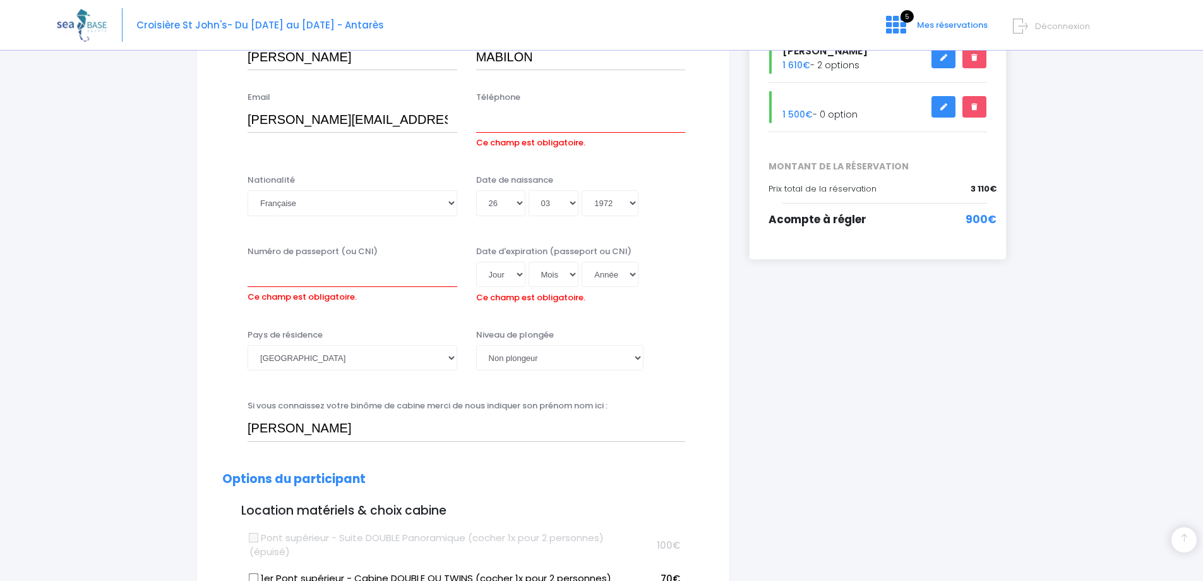
scroll to position [226, 0]
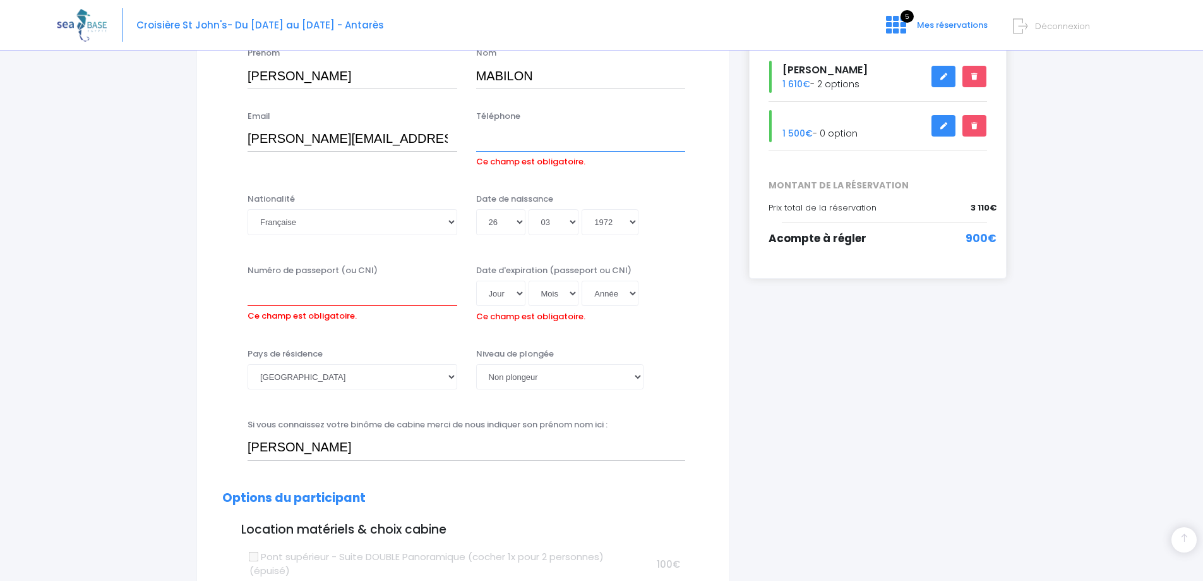
click at [547, 135] on input "Téléphone" at bounding box center [581, 138] width 210 height 25
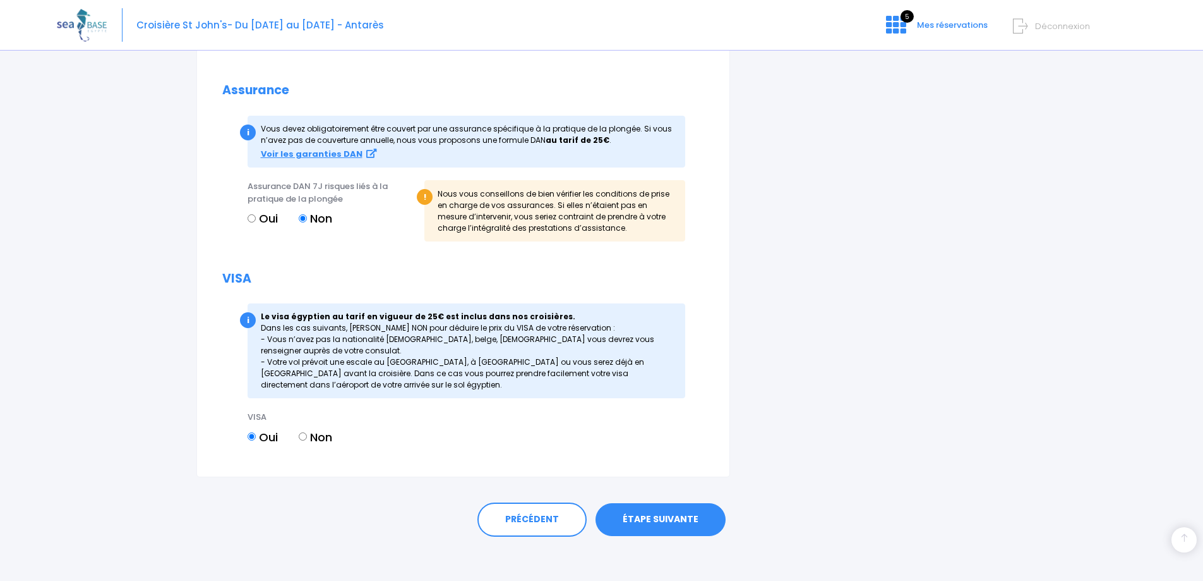
scroll to position [1348, 0]
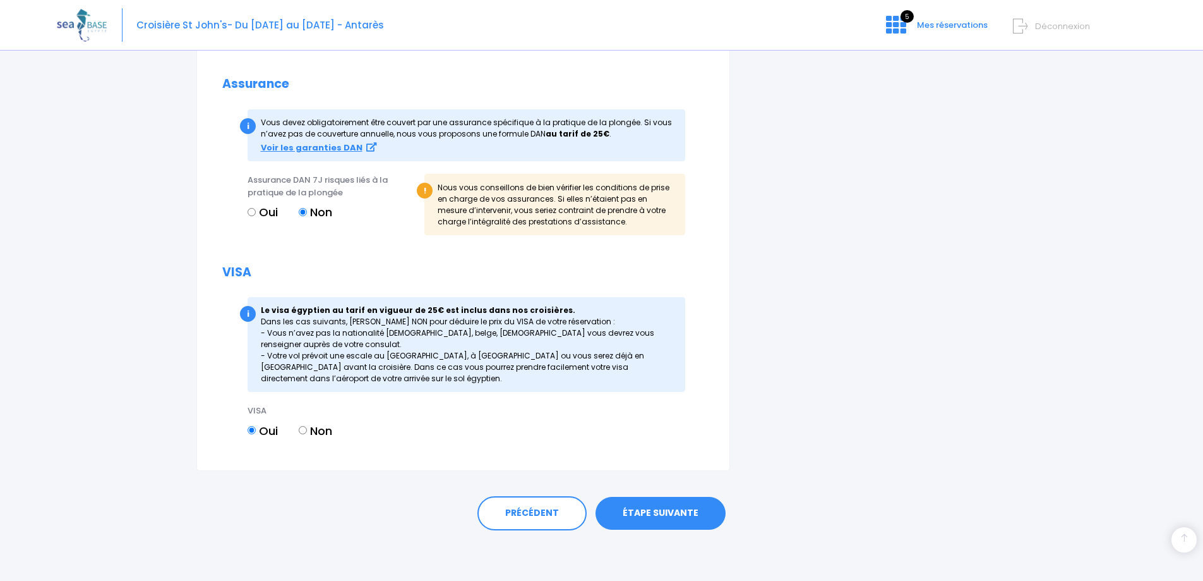
type input "0633221991"
click at [663, 518] on link "ÉTAPE SUIVANTE" at bounding box center [661, 513] width 130 height 33
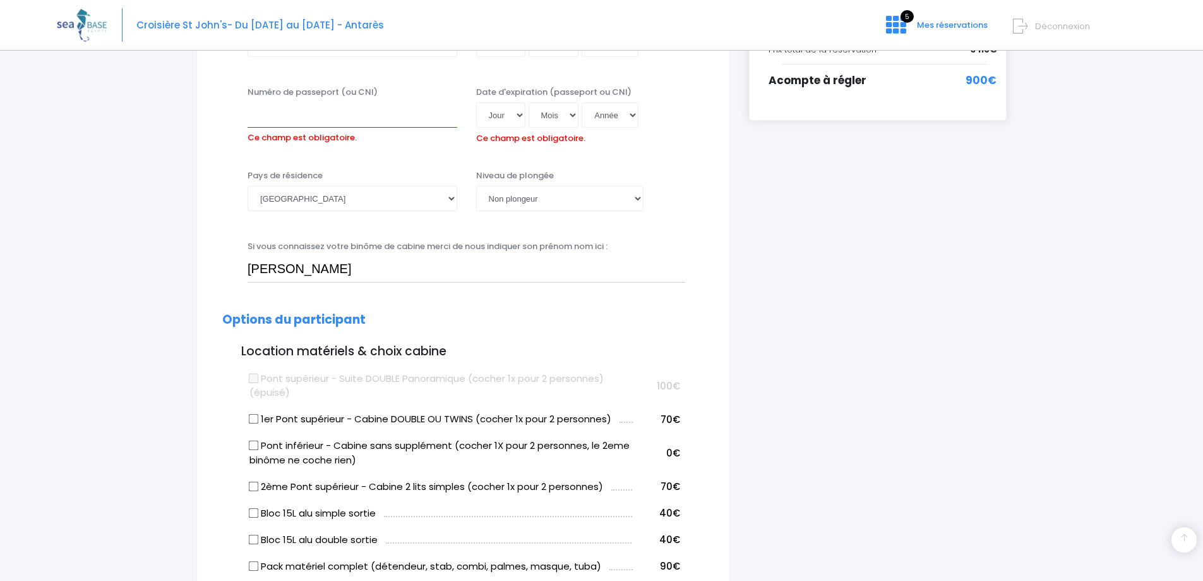
scroll to position [359, 0]
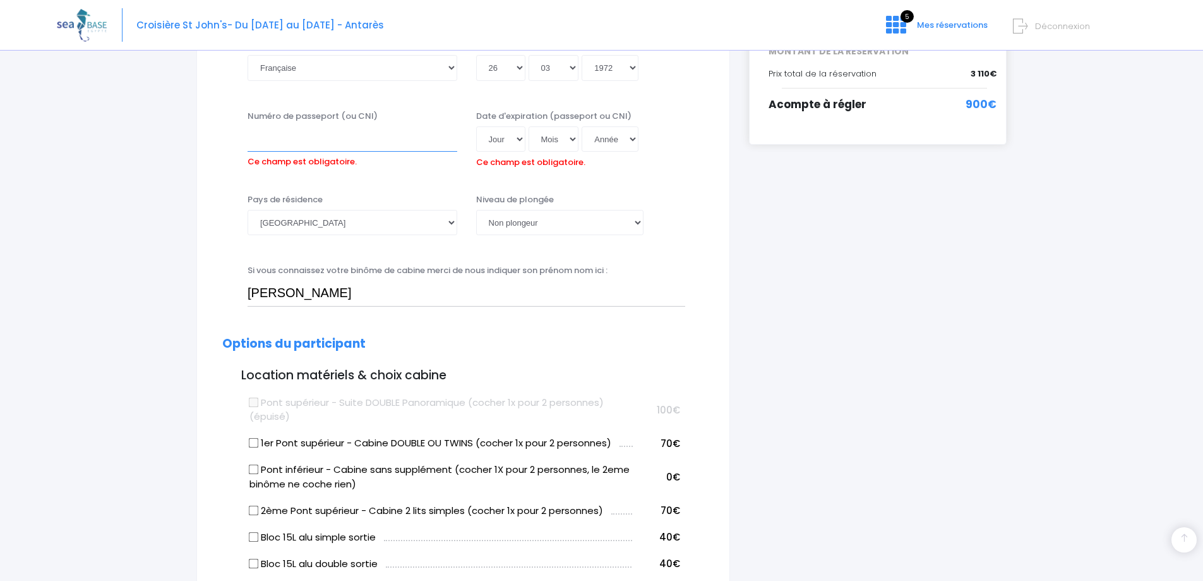
click at [361, 136] on input "Numéro de passeport (ou CNI)" at bounding box center [353, 138] width 210 height 25
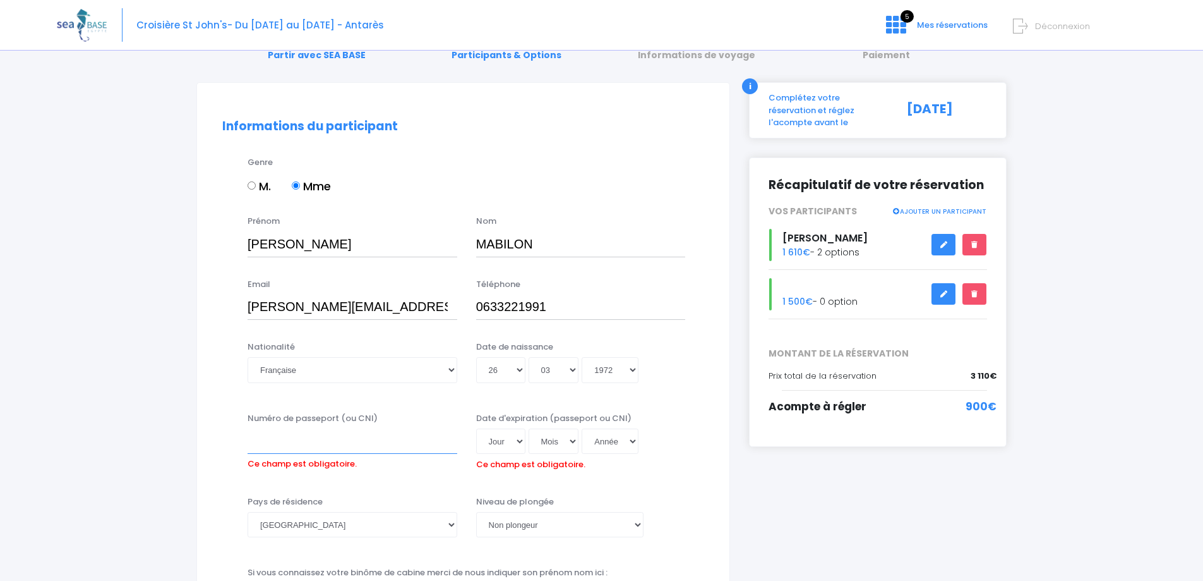
scroll to position [21, 0]
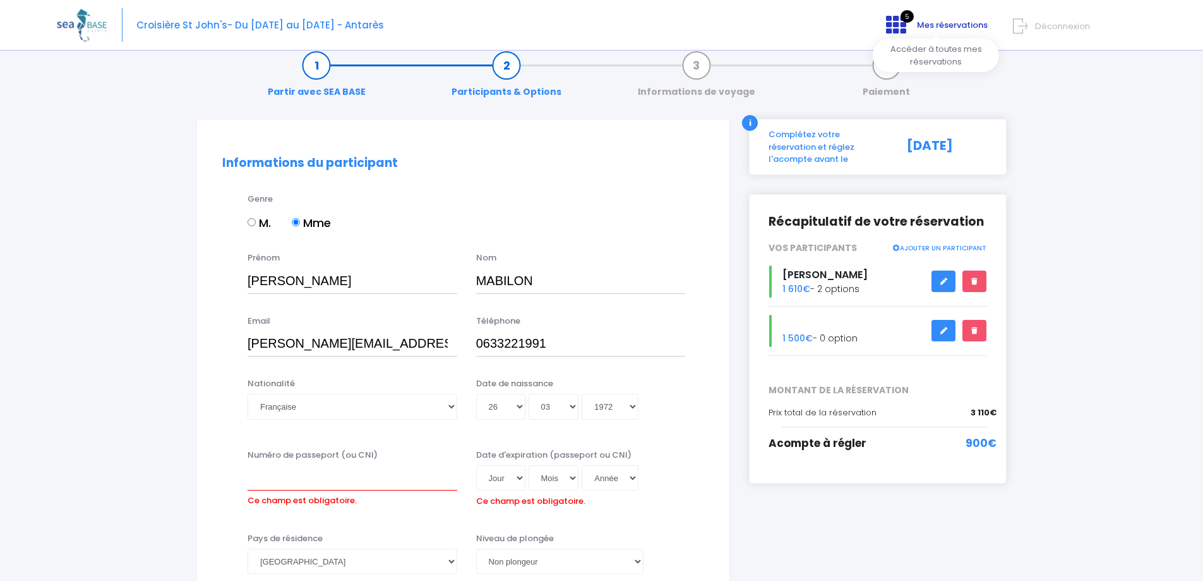
click at [922, 20] on span "Mes réservations" at bounding box center [952, 25] width 71 height 12
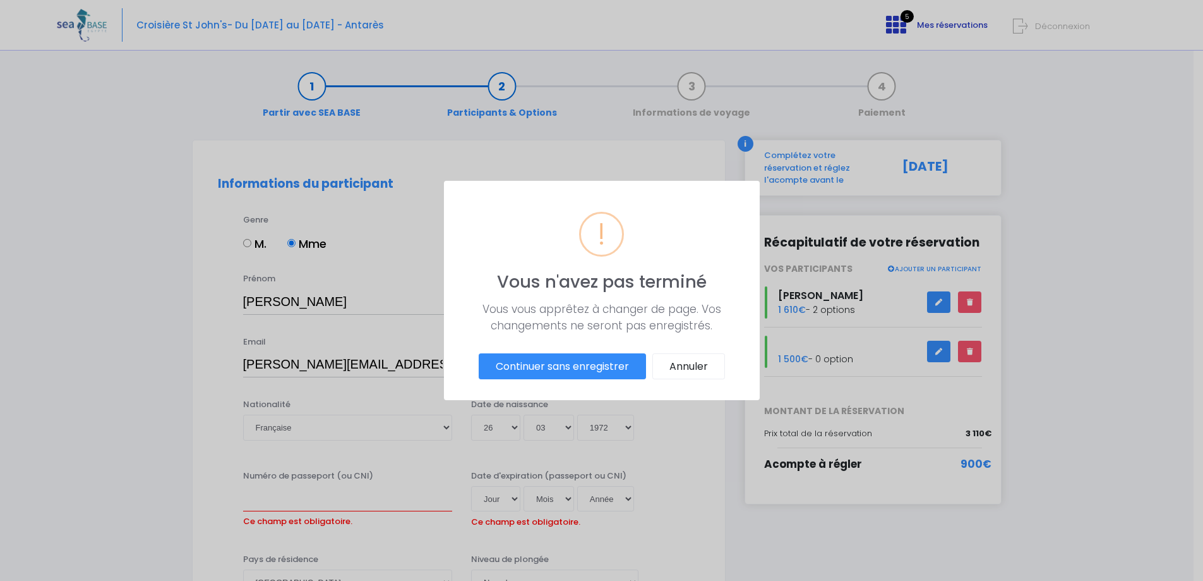
scroll to position [0, 0]
click at [685, 368] on button "Annuler" at bounding box center [693, 366] width 73 height 27
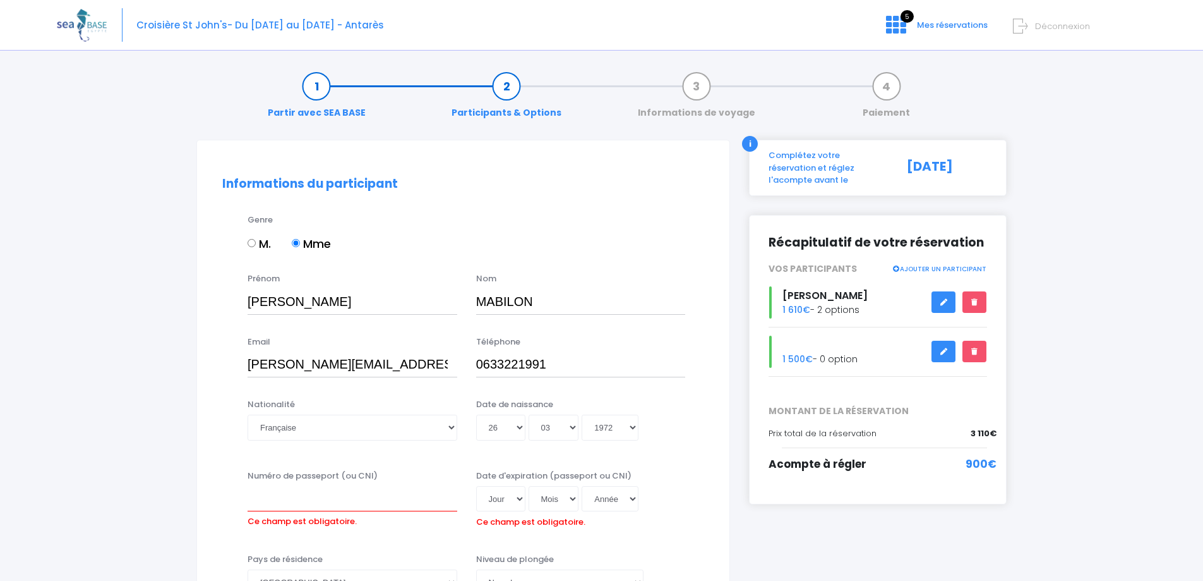
click at [787, 164] on div "Complétez votre réservation et réglez l'acompte avant le" at bounding box center [828, 167] width 138 height 37
click at [750, 142] on div "i" at bounding box center [750, 144] width 16 height 16
click at [272, 497] on input "Numéro de passeport (ou CNI)" at bounding box center [353, 498] width 210 height 25
type input "**********"
click at [510, 496] on select "Jour 01 02 03 04 05 06 07 08 09 10 11 12 13 14 15 16 17 18 19 20 21 22 23 24 25…" at bounding box center [500, 498] width 49 height 25
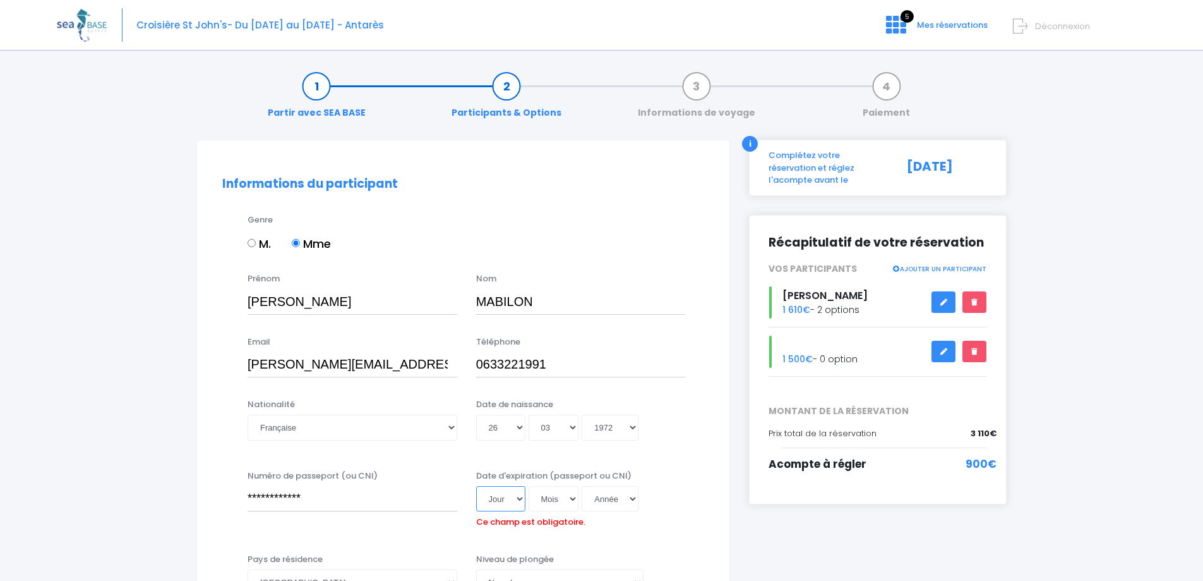
select select "01"
click at [476, 486] on select "Jour 01 02 03 04 05 06 07 08 09 10 11 12 13 14 15 16 17 18 19 20 21 22 23 24 25…" at bounding box center [500, 498] width 49 height 25
click at [568, 497] on select "Mois 01 02 03 04 05 06 07 08 09 10 11 12" at bounding box center [554, 498] width 51 height 25
select select "01"
click at [529, 486] on select "Mois 01 02 03 04 05 06 07 08 09 10 11 12" at bounding box center [554, 498] width 51 height 25
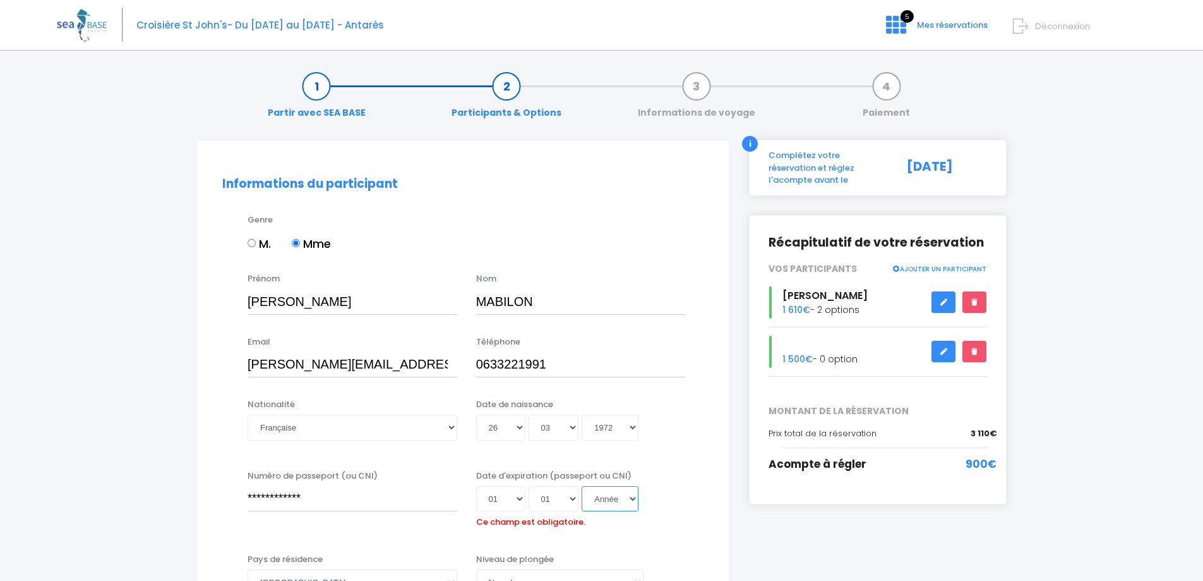
click at [605, 499] on select "Année 2045 2044 2043 2042 2041 2040 2039 2038 2037 2036 2035 2034 2033 2032 203…" at bounding box center [610, 498] width 57 height 25
select select "2025"
click at [582, 486] on select "Année 2045 2044 2043 2042 2041 2040 2039 2038 2037 2036 2035 2034 2033 2032 203…" at bounding box center [610, 498] width 57 height 25
type input "2025-01-01"
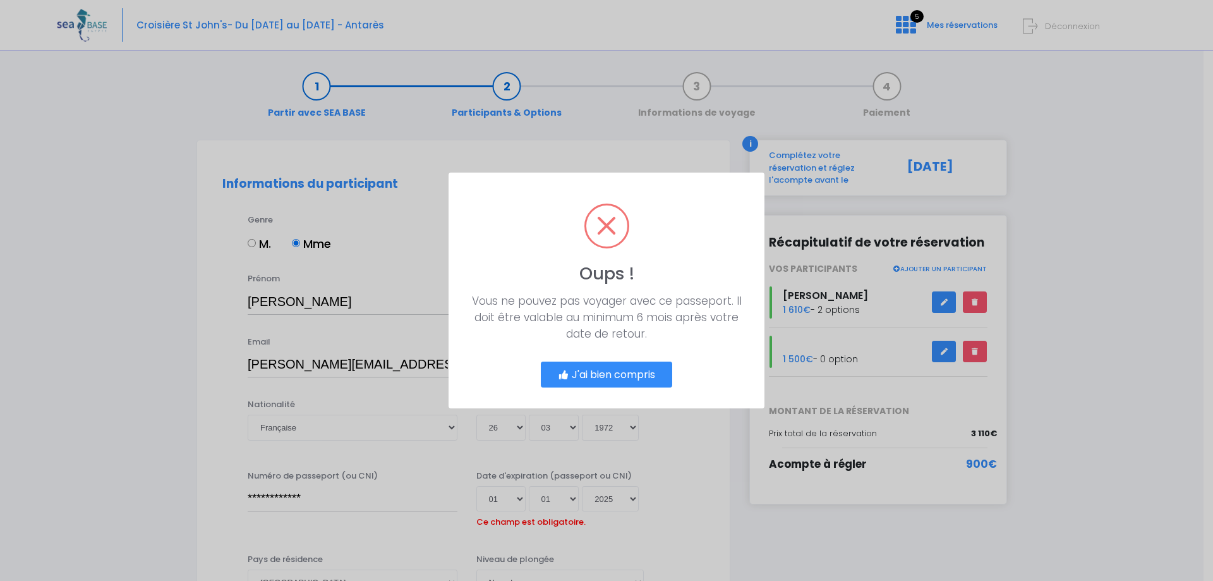
click at [634, 377] on button "J'ai bien compris" at bounding box center [606, 374] width 131 height 27
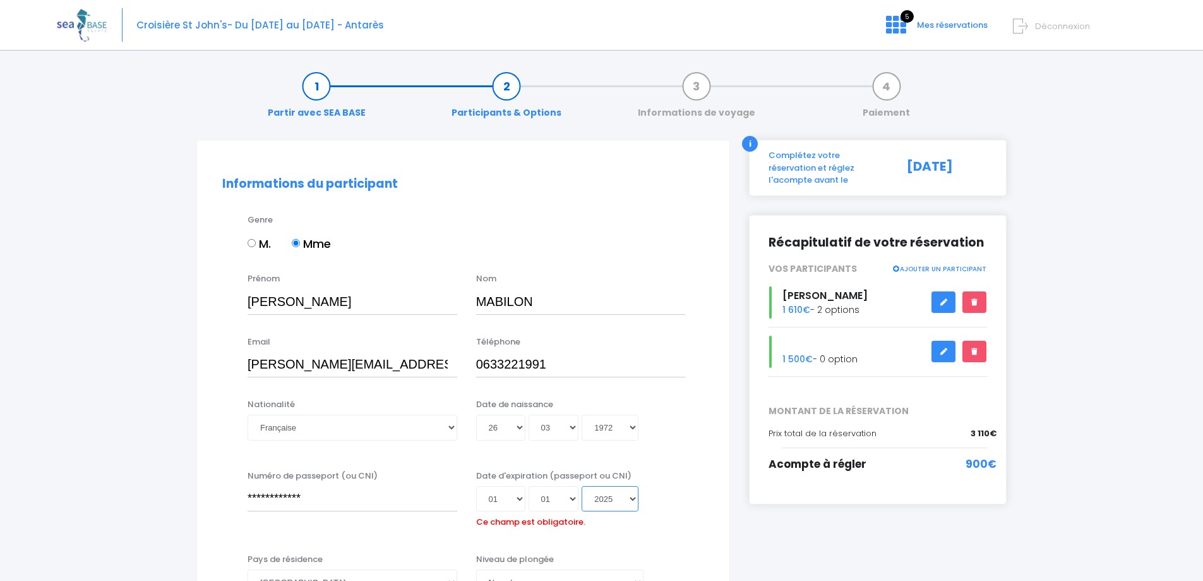
click at [632, 500] on select "Année 2045 2044 2043 2042 2041 2040 2039 2038 2037 2036 2035 2034 2033 2032 203…" at bounding box center [610, 498] width 57 height 25
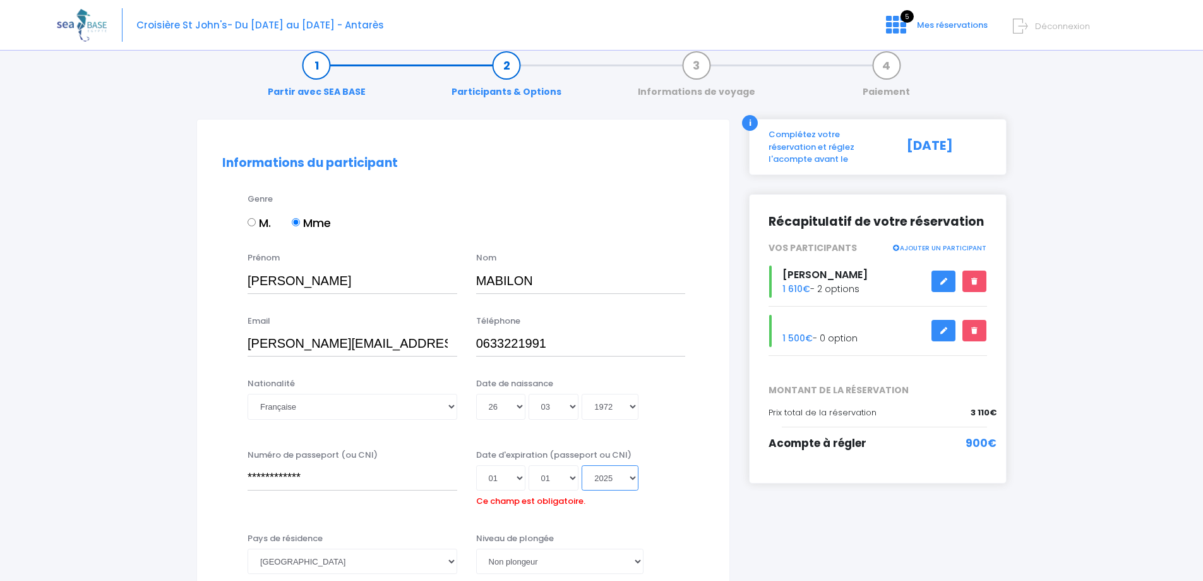
click at [636, 470] on select "Année 2045 2044 2043 2042 2041 2040 2039 2038 2037 2036 2035 2034 2033 2032 203…" at bounding box center [610, 477] width 57 height 25
select select "2024"
click at [582, 485] on select "Année 2045 2044 2043 2042 2041 2040 2039 2038 2037 2036 2035 2034 2033 2032 203…" at bounding box center [610, 477] width 57 height 25
type input "2024-01-01"
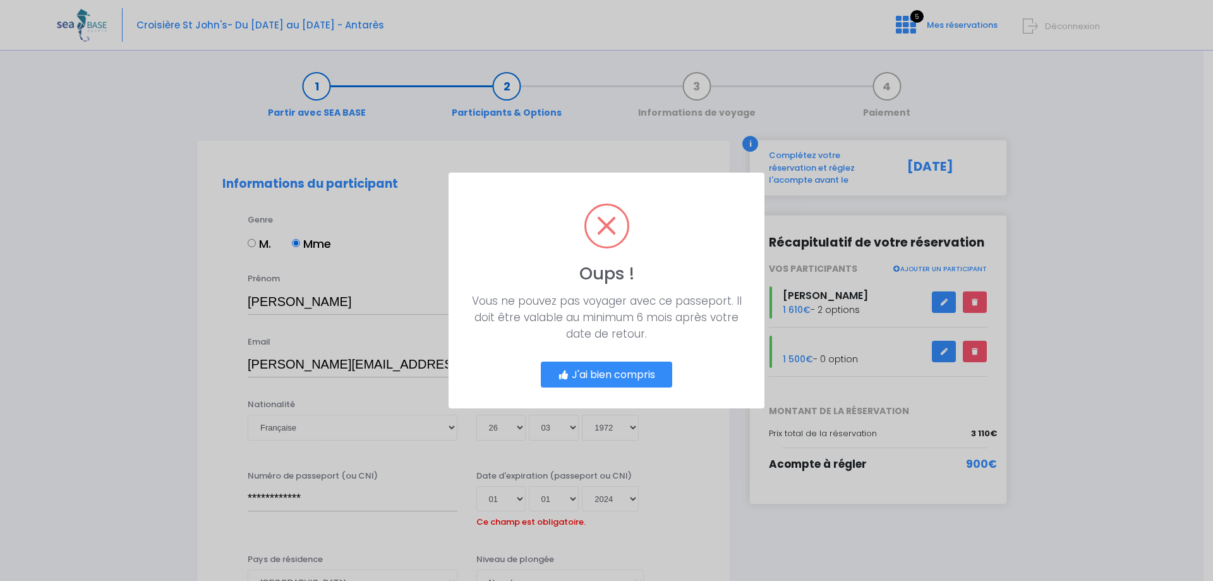
click at [635, 374] on button "J'ai bien compris" at bounding box center [606, 374] width 131 height 27
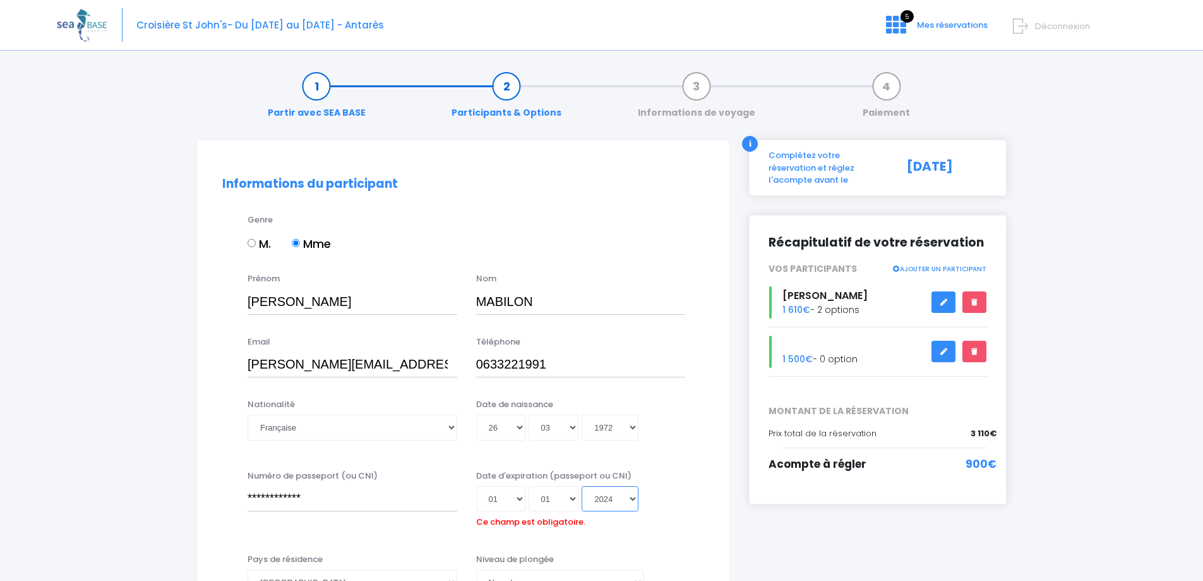
click at [630, 502] on select "Année 2045 2044 2043 2042 2041 2040 2039 2038 2037 2036 2035 2034 2033 2032 203…" at bounding box center [610, 498] width 57 height 25
select select "2030"
click at [582, 486] on select "Année 2045 2044 2043 2042 2041 2040 2039 2038 2037 2036 2035 2034 2033 2032 203…" at bounding box center [610, 498] width 57 height 25
type input "2030-01-01"
click at [668, 502] on div "Jour 01 02 03 04 05 06 07 08 09 10 11 12 13 14 15 16 17 18 19 20 21 22 23 24 25…" at bounding box center [581, 498] width 210 height 25
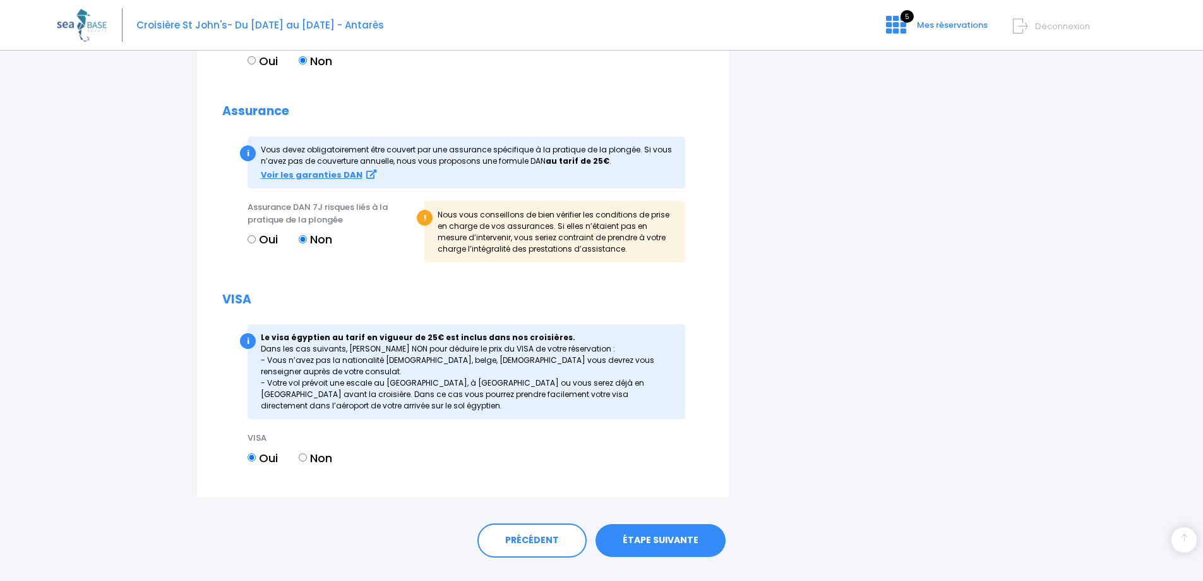
scroll to position [1348, 0]
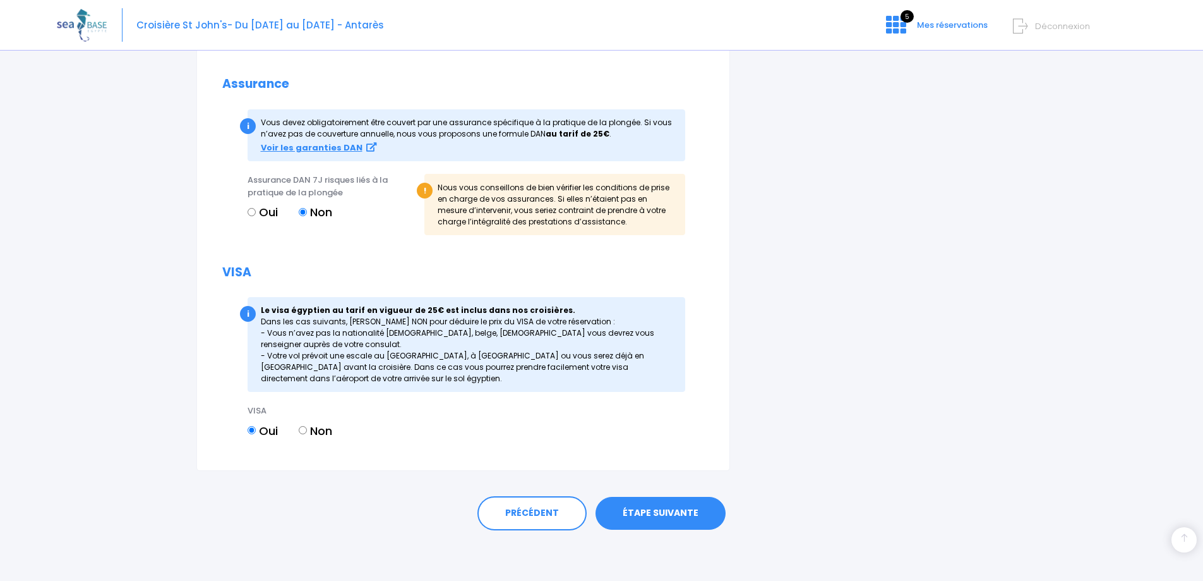
click at [690, 522] on link "ÉTAPE SUIVANTE" at bounding box center [661, 513] width 130 height 33
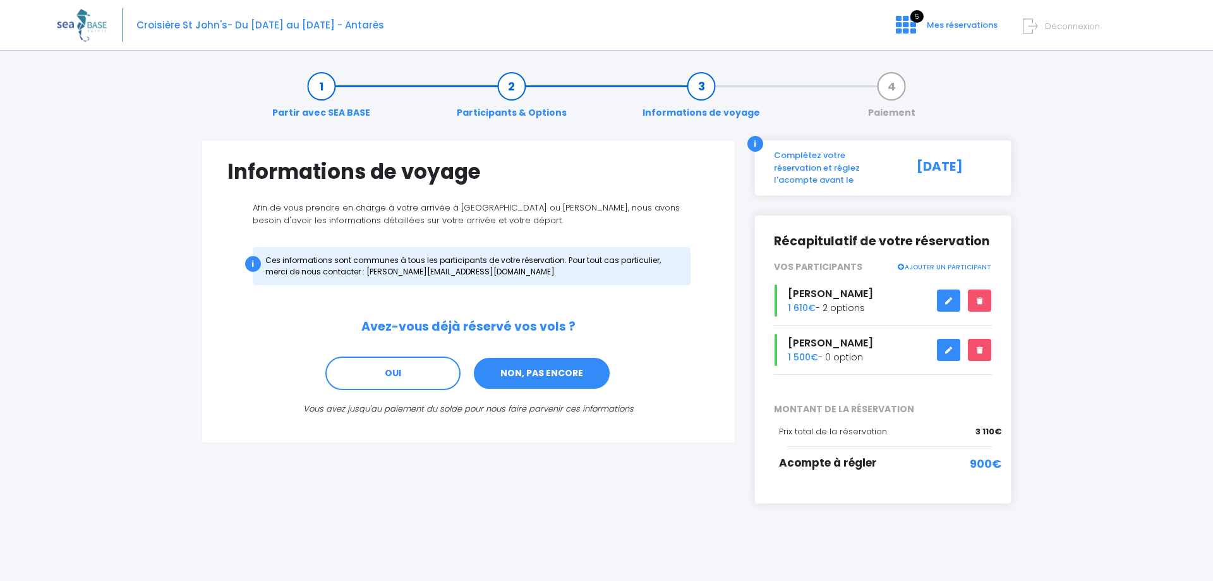
click at [538, 375] on link "NON, PAS ENCORE" at bounding box center [542, 373] width 138 height 34
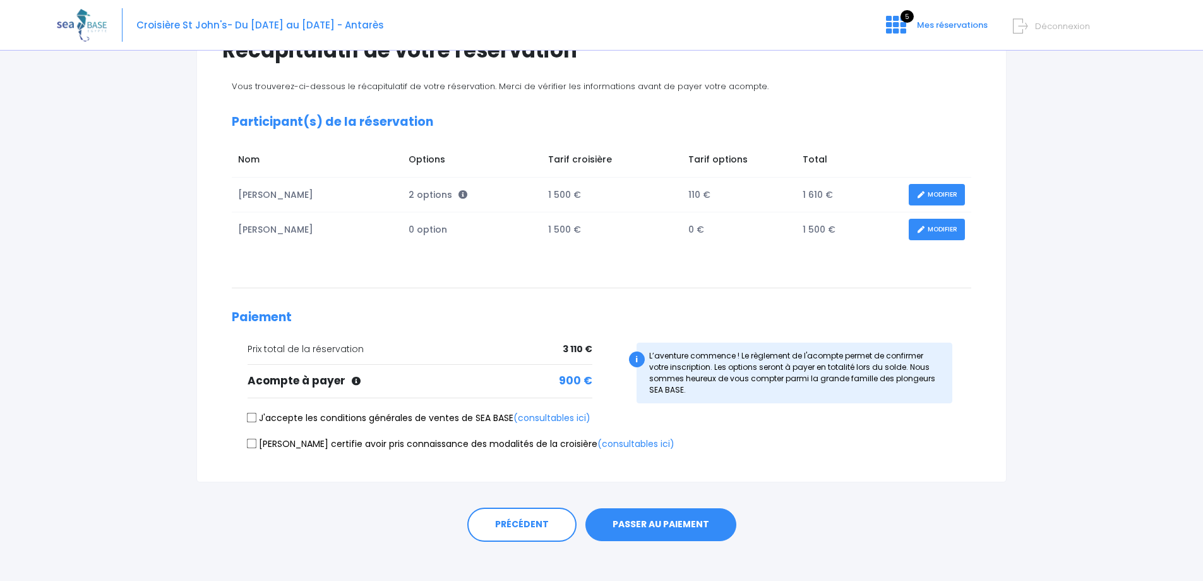
scroll to position [133, 0]
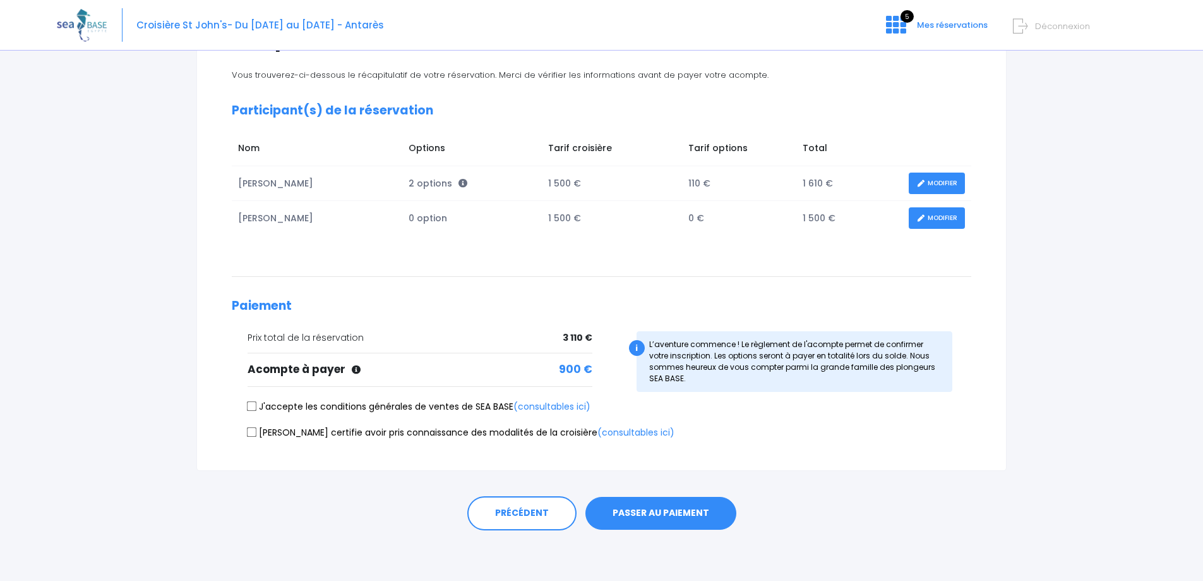
click at [253, 403] on input "J'accepte les conditions générales de ventes de SEA BASE (consultables ici)" at bounding box center [252, 406] width 10 height 10
checkbox input "true"
click at [250, 428] on input "Je certifie avoir pris connaissance des modalités de la croisière (consultables…" at bounding box center [252, 431] width 10 height 10
checkbox input "true"
click at [900, 25] on icon at bounding box center [896, 25] width 20 height 20
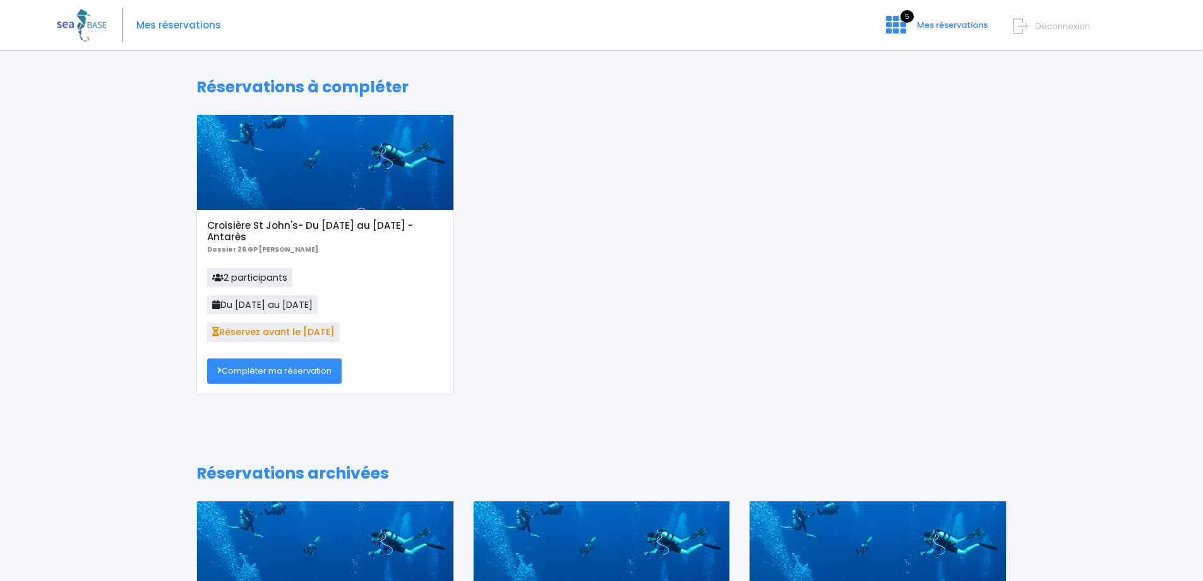
click at [291, 375] on link "Compléter ma réservation" at bounding box center [274, 370] width 135 height 25
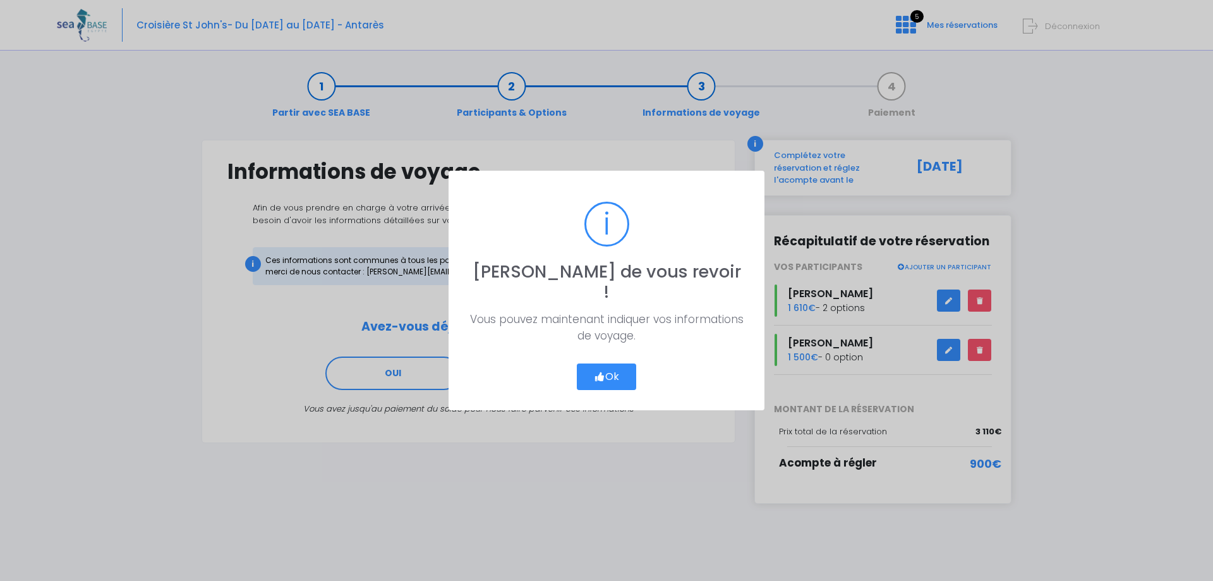
click at [612, 363] on button "Ok" at bounding box center [606, 376] width 59 height 27
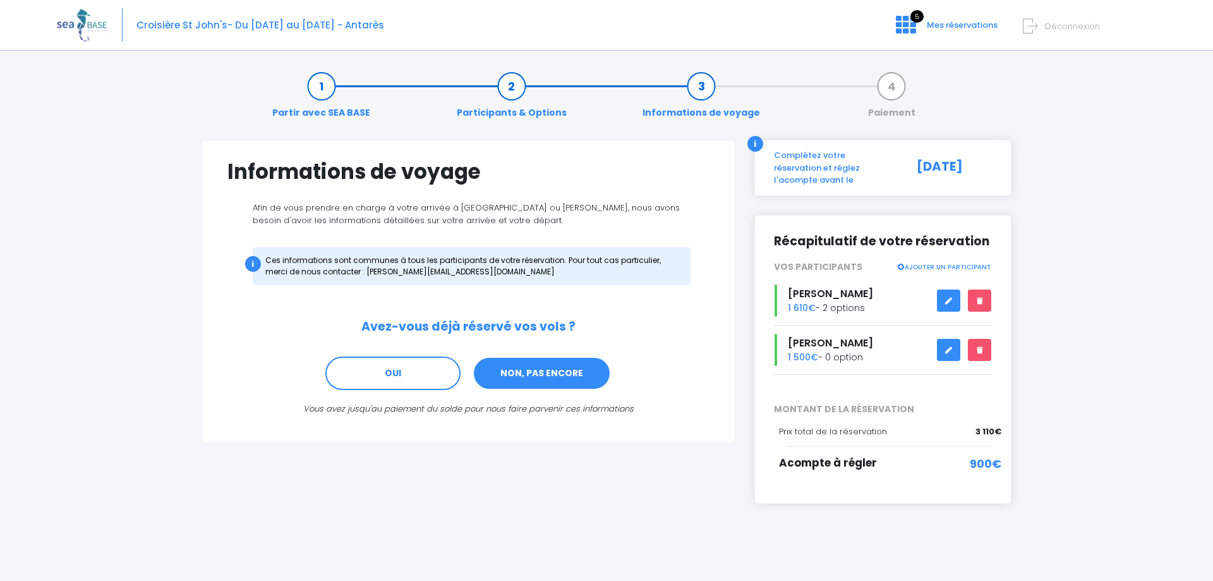
click at [531, 367] on link "NON, PAS ENCORE" at bounding box center [542, 373] width 138 height 34
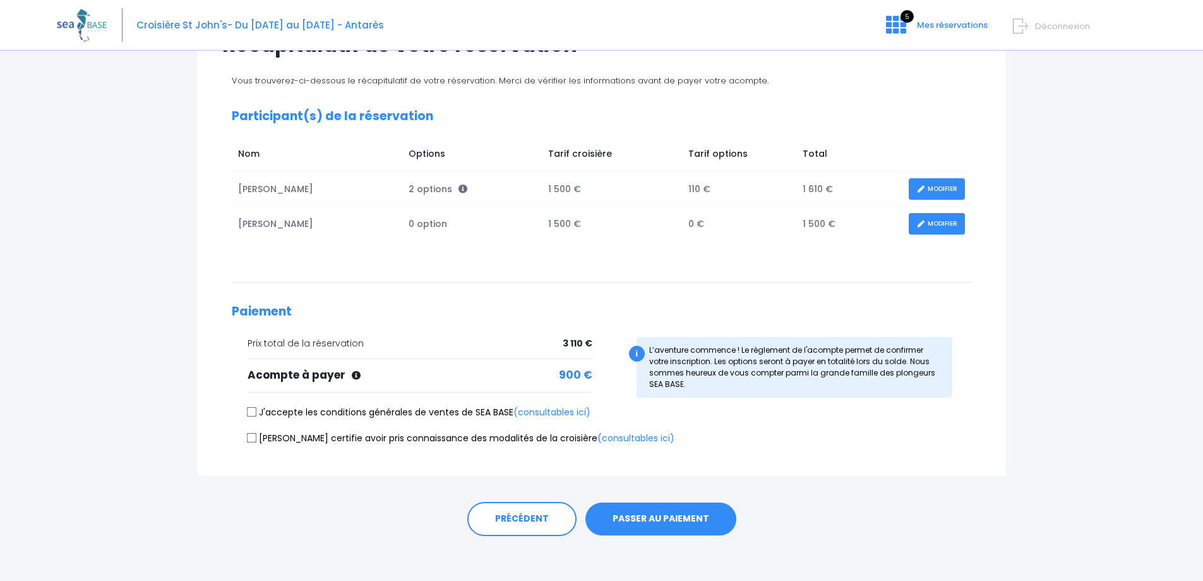
scroll to position [133, 0]
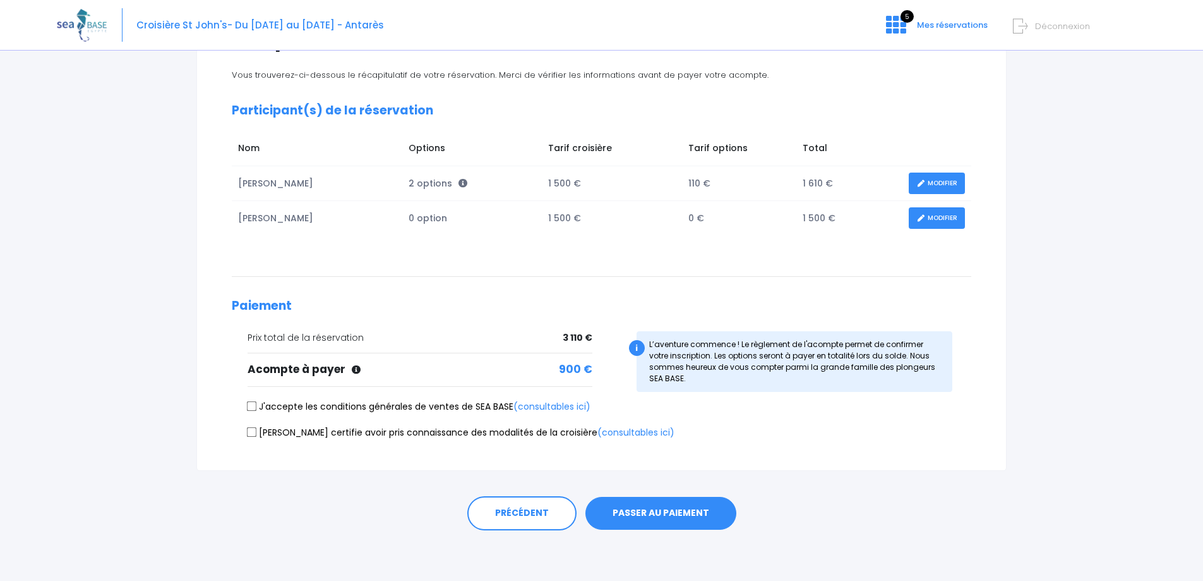
click at [253, 403] on input "J'accepte les conditions générales de ventes de SEA BASE (consultables ici)" at bounding box center [252, 406] width 10 height 10
checkbox input "true"
click at [251, 433] on input "[PERSON_NAME] certifie avoir pris connaissance des modalités de la croisière (c…" at bounding box center [252, 431] width 10 height 10
checkbox input "true"
click at [655, 508] on button "PASSER AU PAIEMENT" at bounding box center [661, 513] width 151 height 33
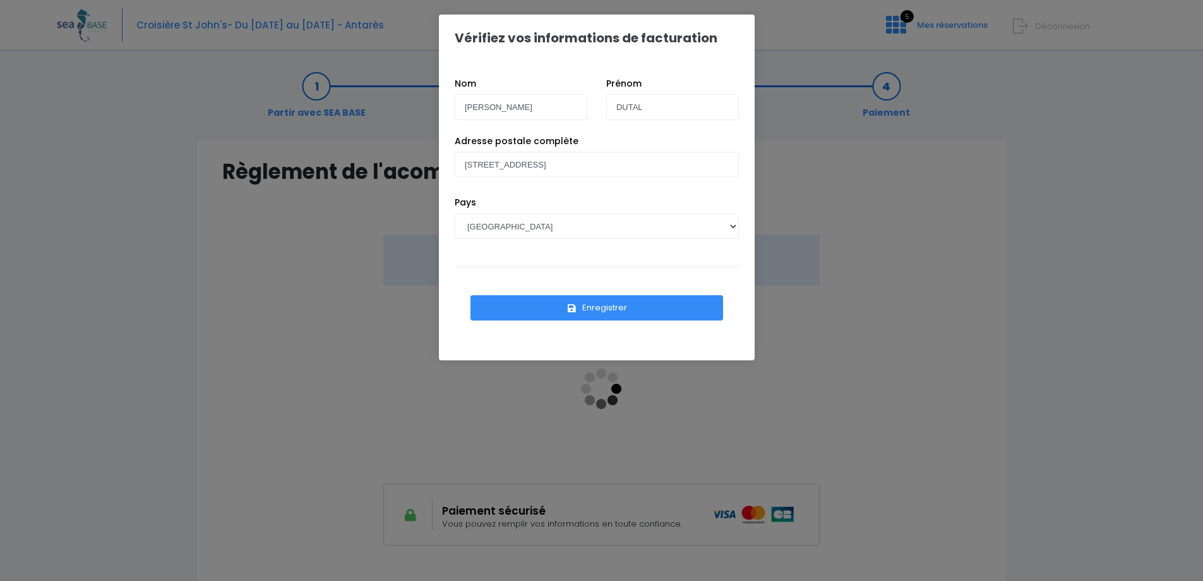
click at [593, 309] on button "Enregistrer" at bounding box center [597, 307] width 253 height 25
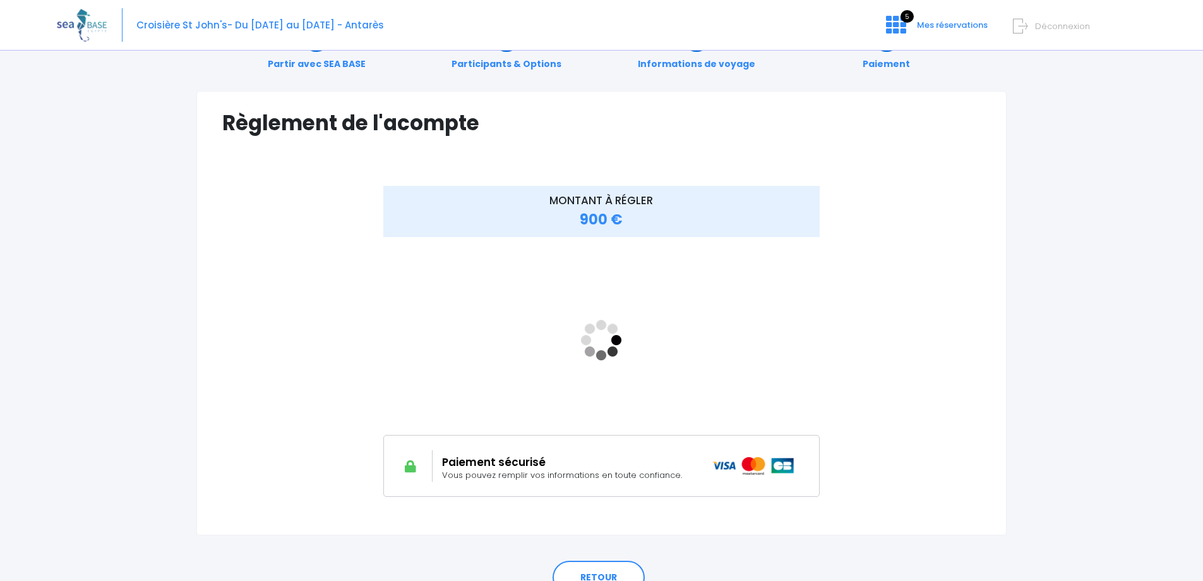
scroll to position [84, 0]
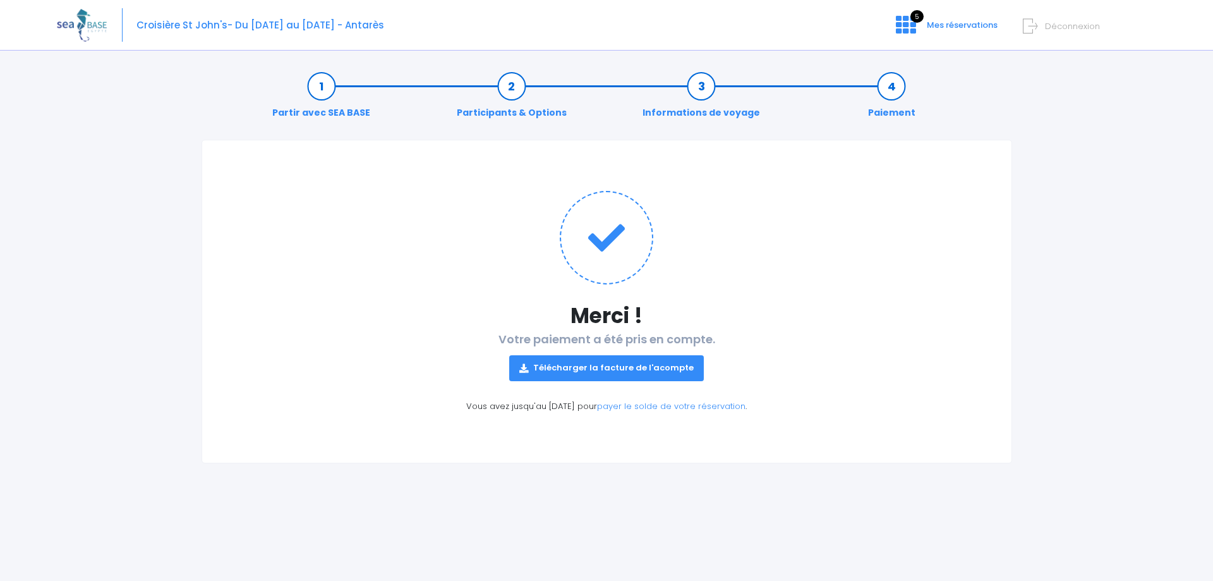
click at [596, 359] on link "Télécharger la facture de l'acompte" at bounding box center [606, 367] width 195 height 25
